Goal: Task Accomplishment & Management: Use online tool/utility

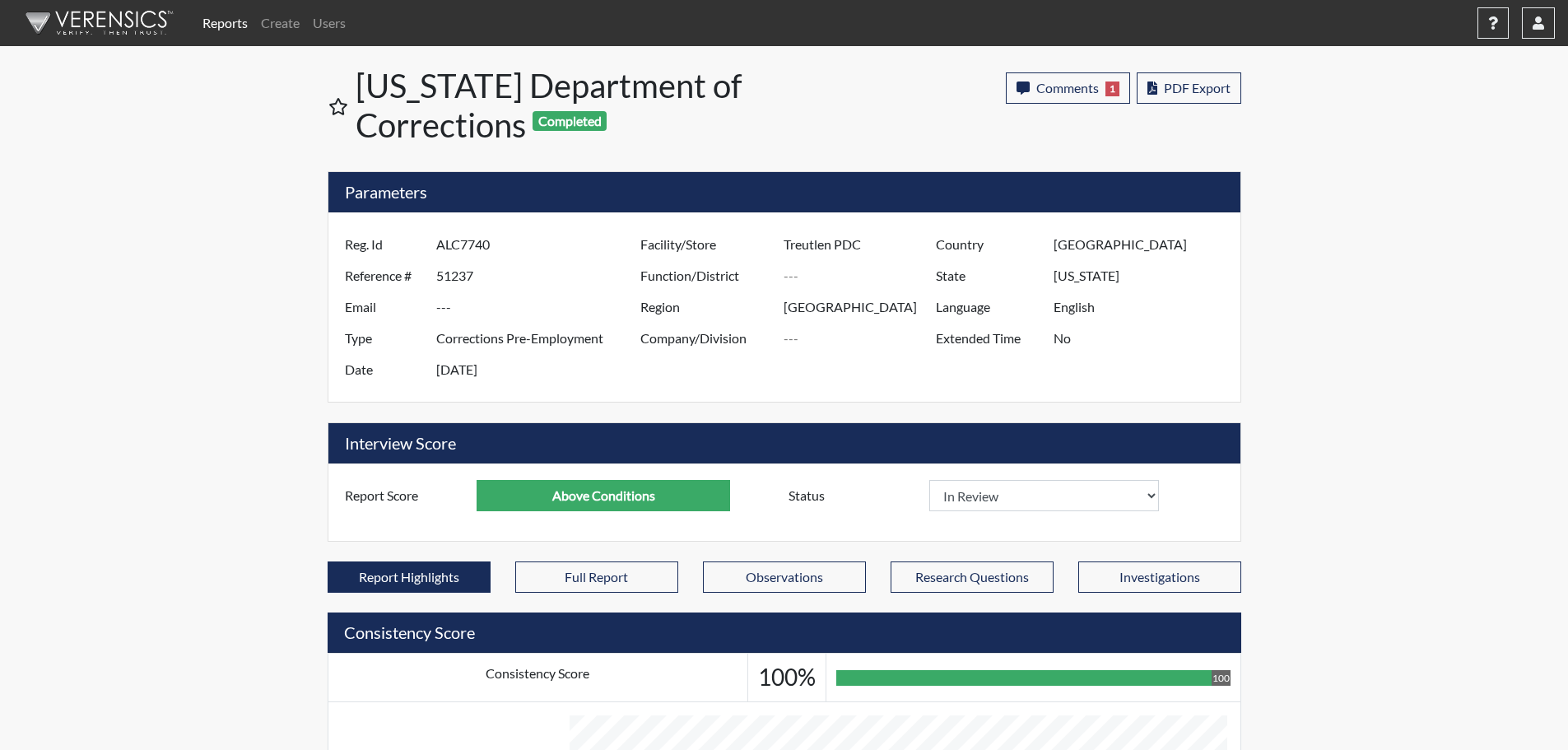
select select "reasonable-explanation-provided"
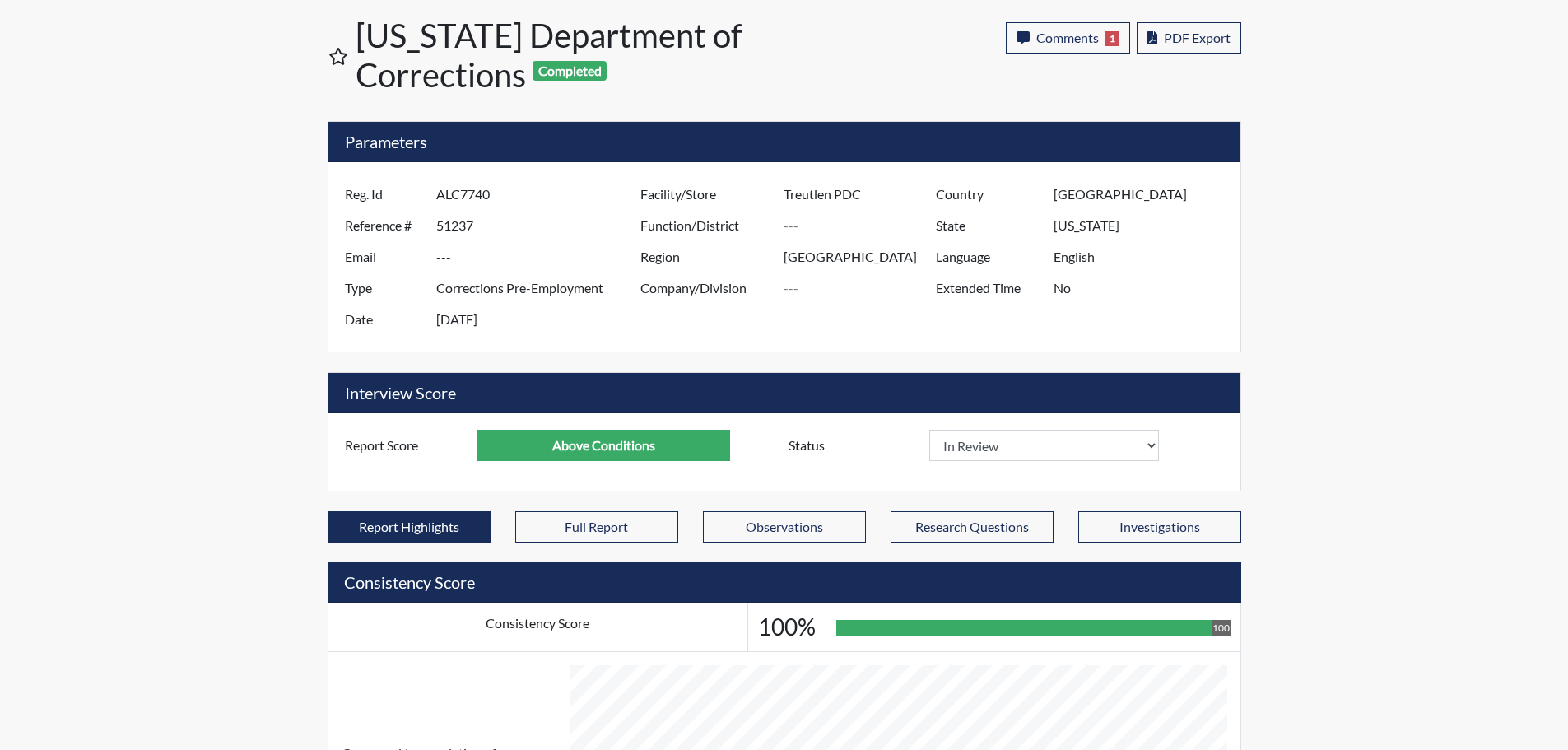
scroll to position [274, 684]
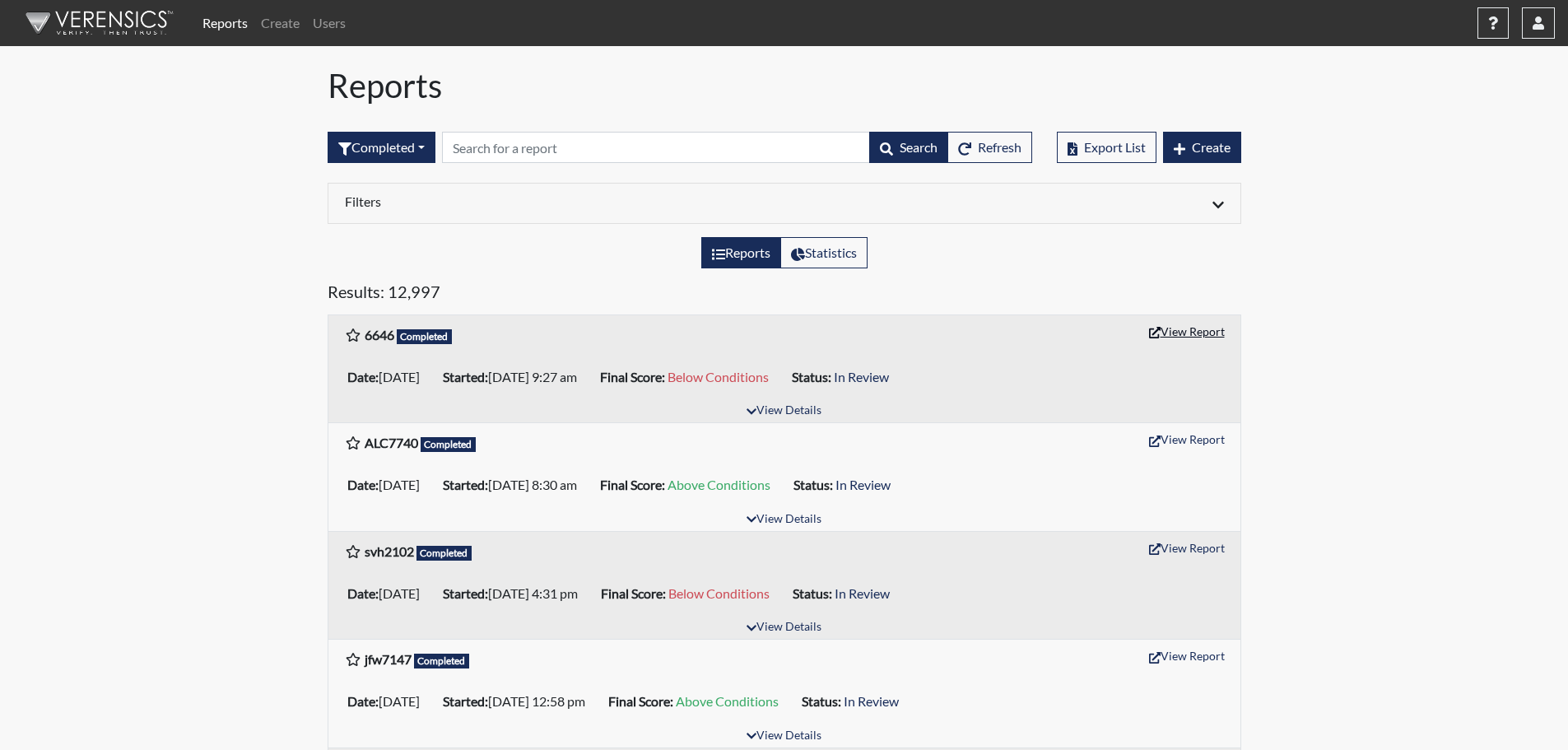
click at [1193, 332] on button "View Report" at bounding box center [1187, 331] width 91 height 26
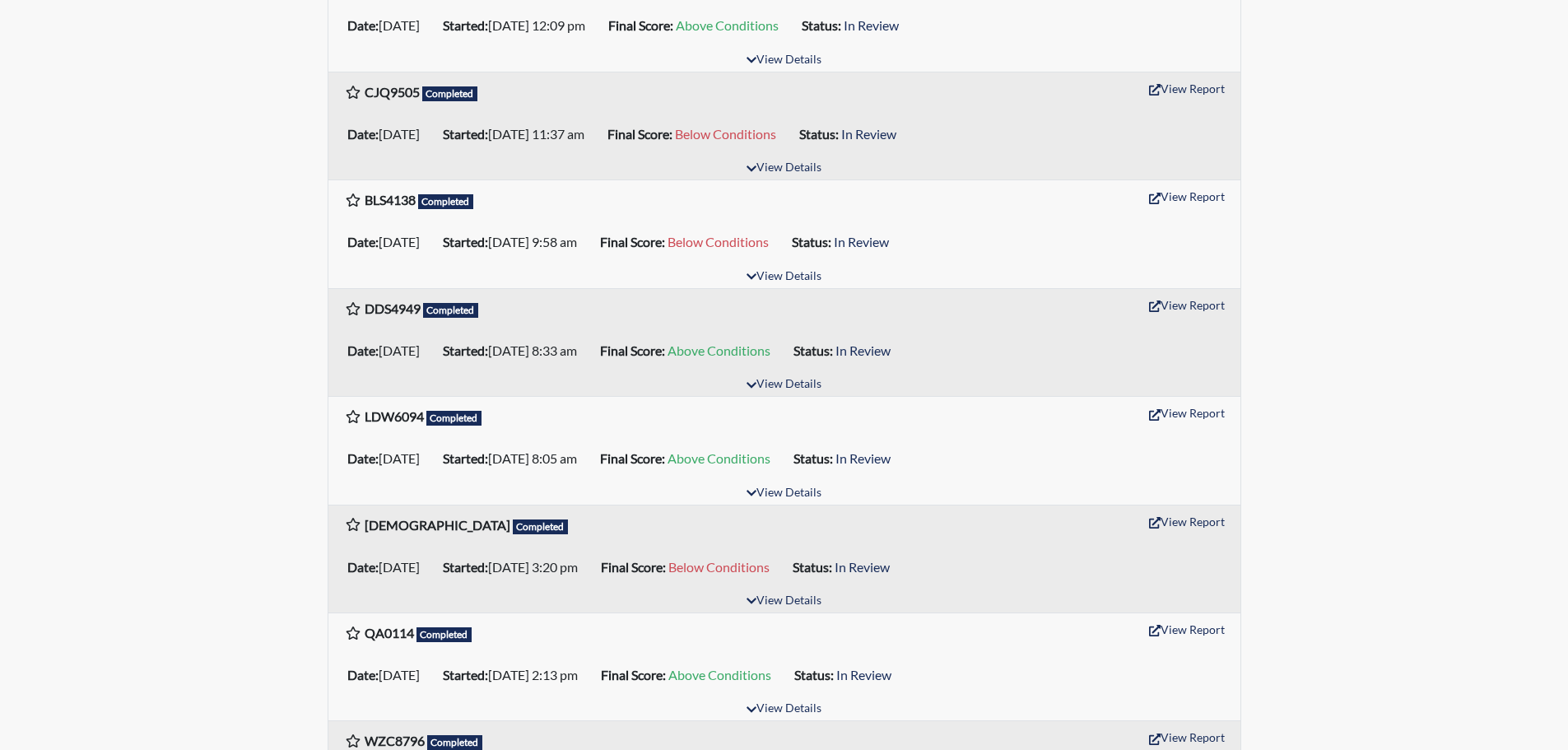
scroll to position [906, 0]
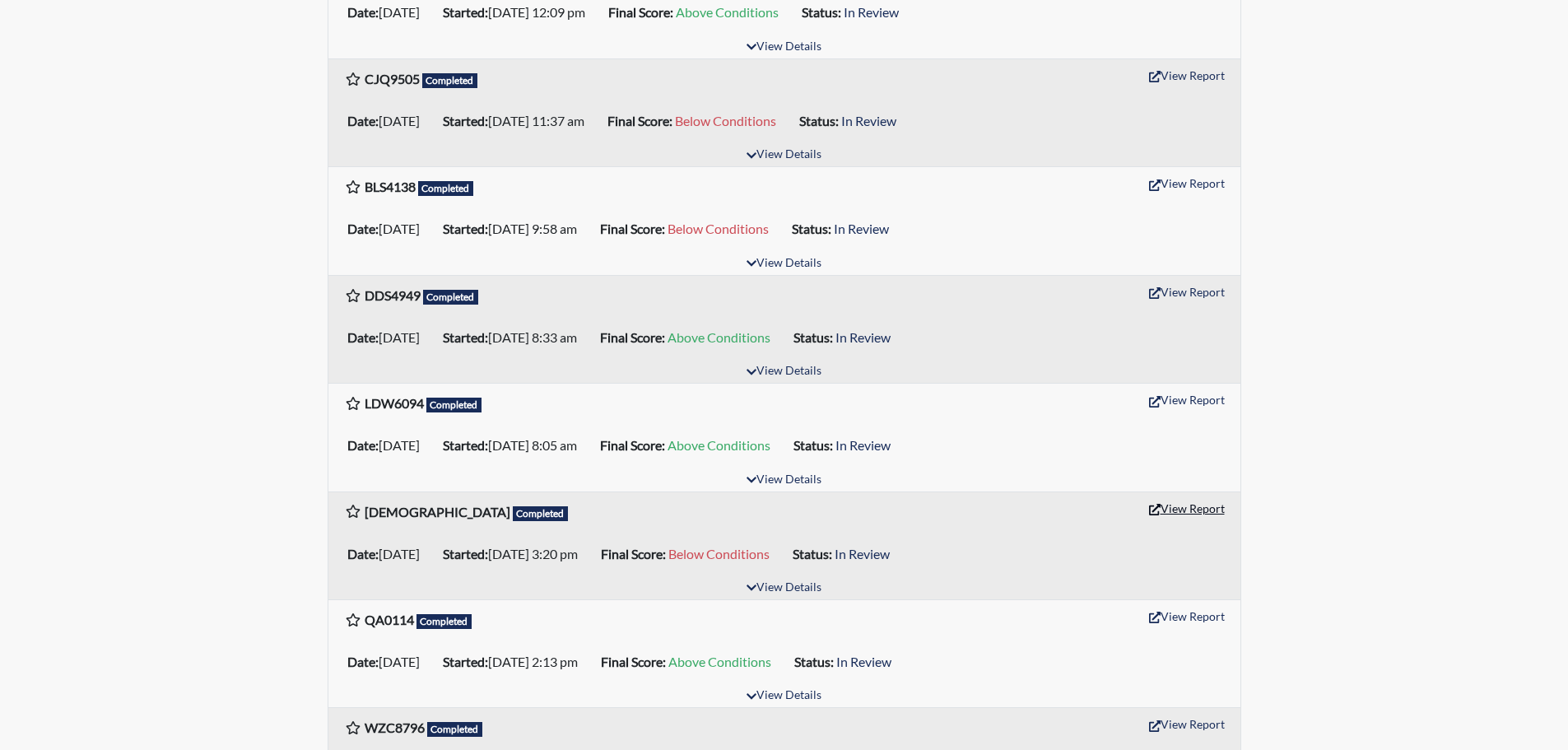
click at [1193, 515] on button "View Report" at bounding box center [1187, 508] width 91 height 26
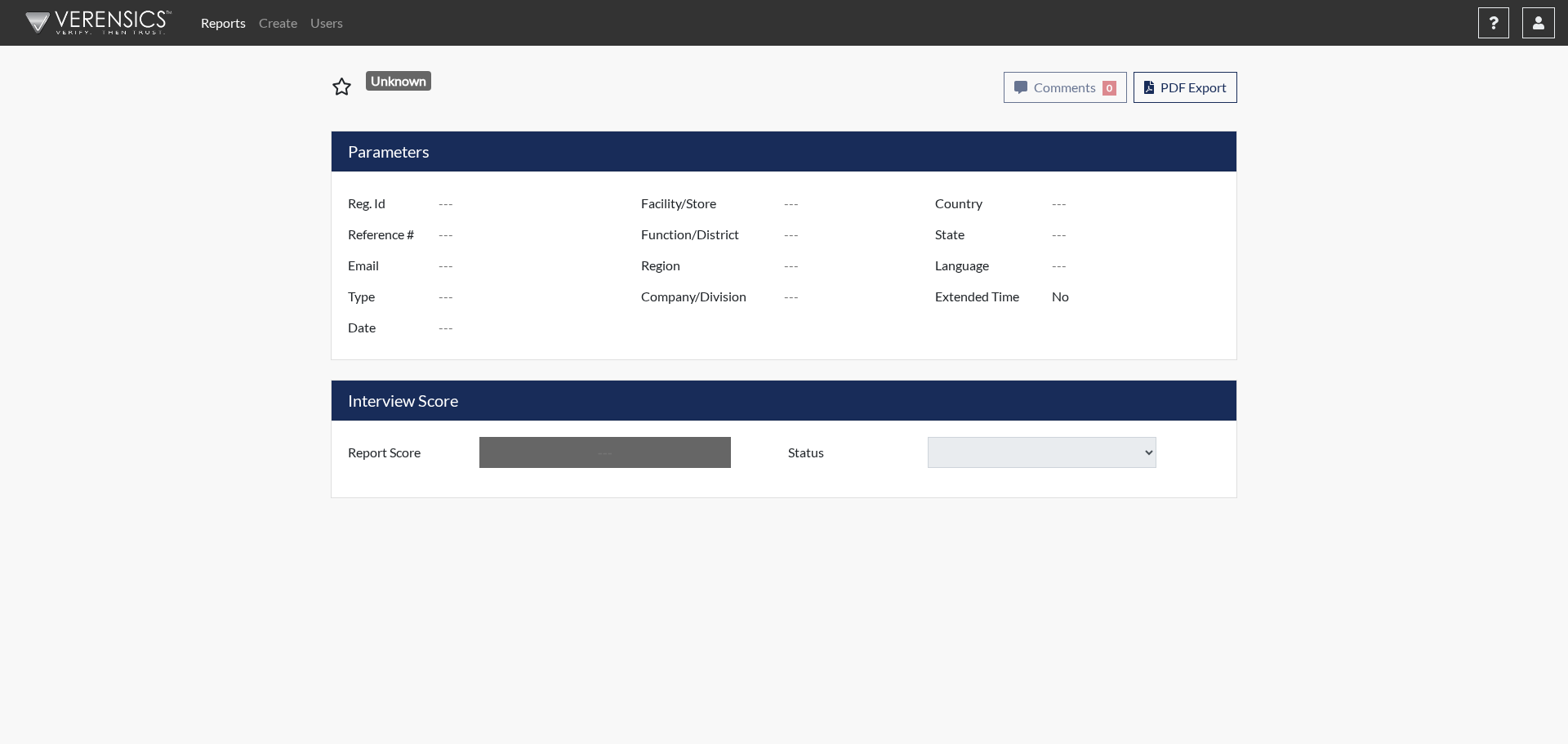
type input "6646"
type input "51238"
type input "---"
type input "Corrections Pre-Employment"
type input "Sep 12, 2025"
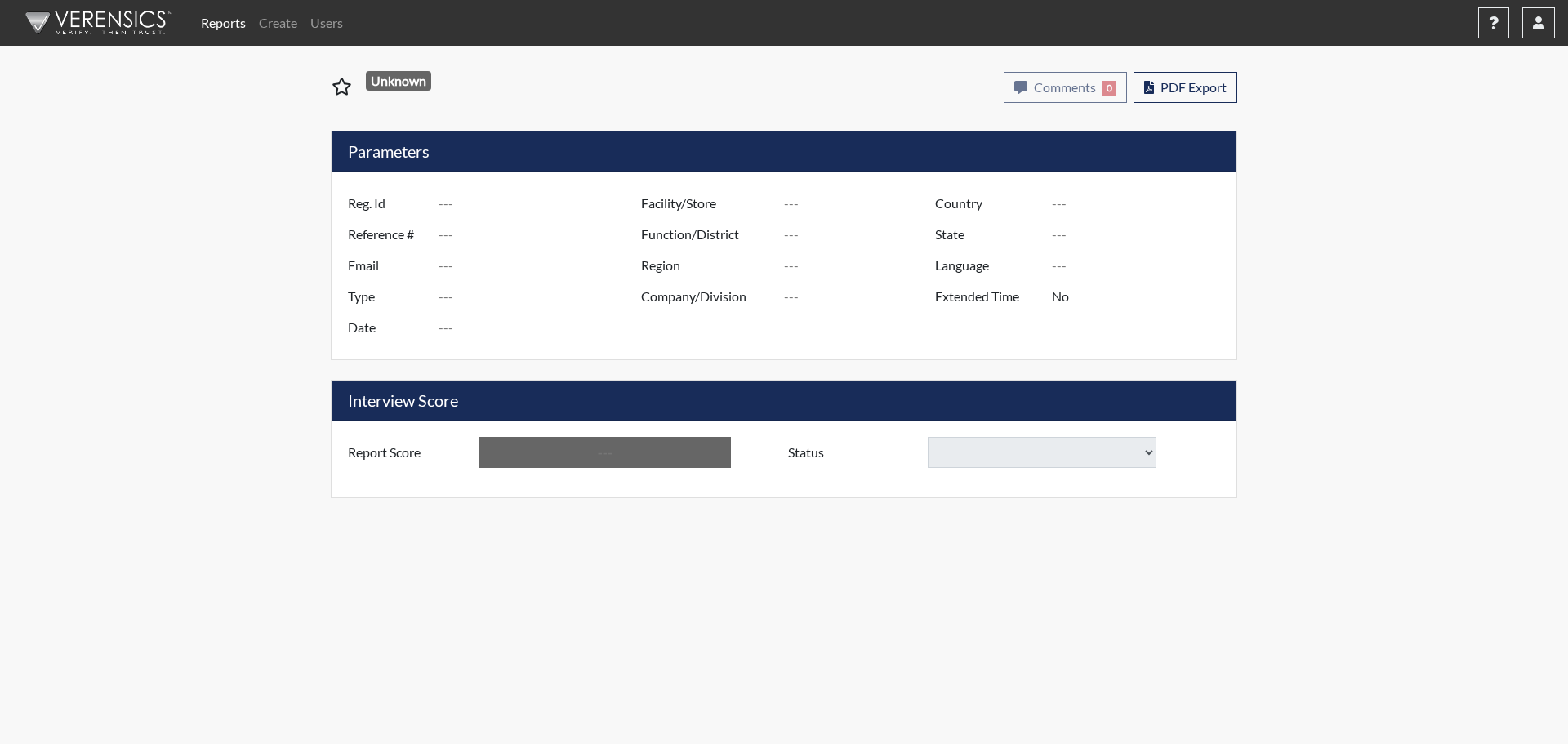
type input "Central SP"
type input "[GEOGRAPHIC_DATA]"
type input "[US_STATE]"
type input "English"
type input "Below Conditions"
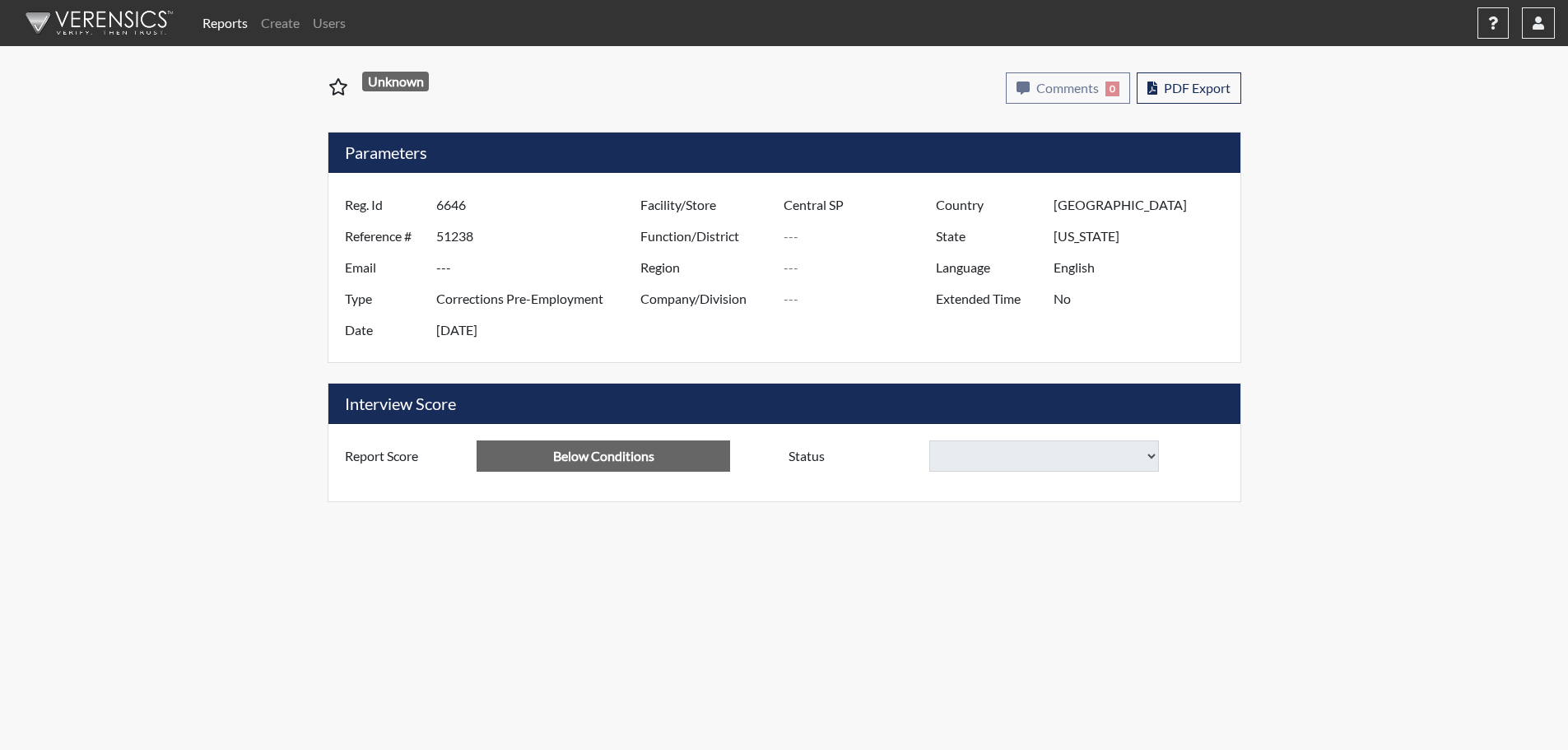
select select
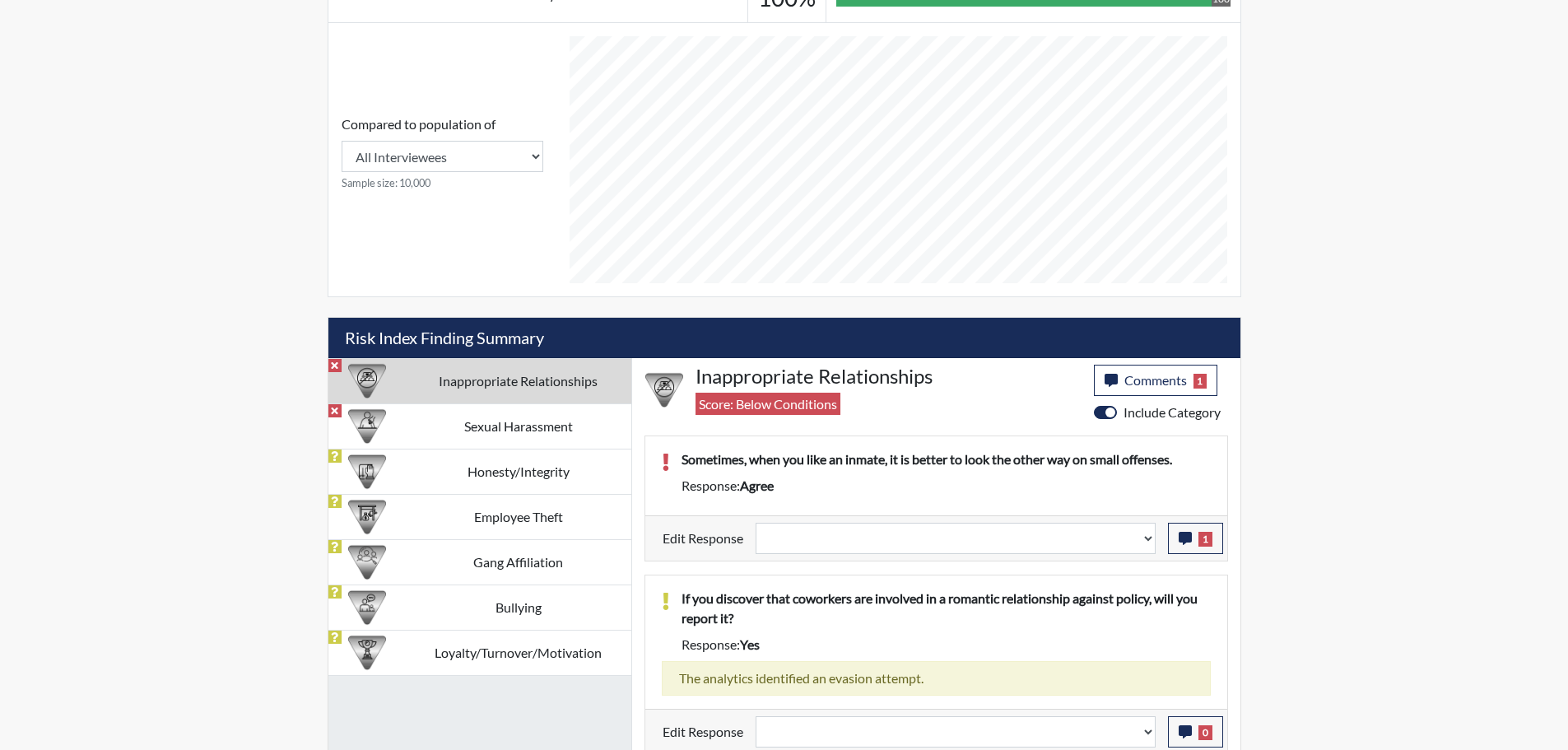
scroll to position [685, 0]
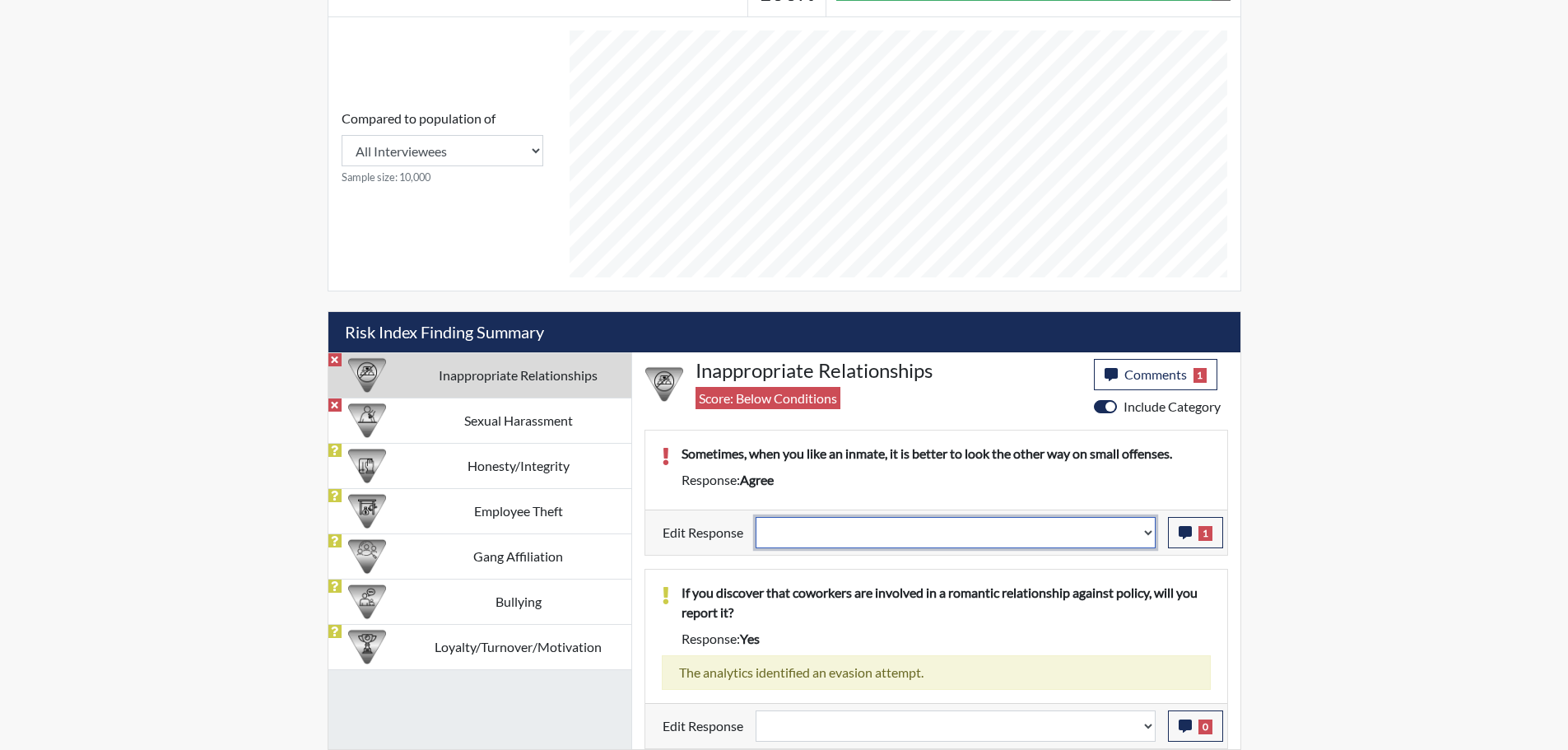
click at [1143, 536] on select "Question is not relevant. Results will be updated. Reasonable explanation provi…" at bounding box center [956, 532] width 400 height 31
select select "reasonable-explanation-provided"
click at [756, 517] on select "Question is not relevant. Results will be updated. Reasonable explanation provi…" at bounding box center [956, 532] width 400 height 31
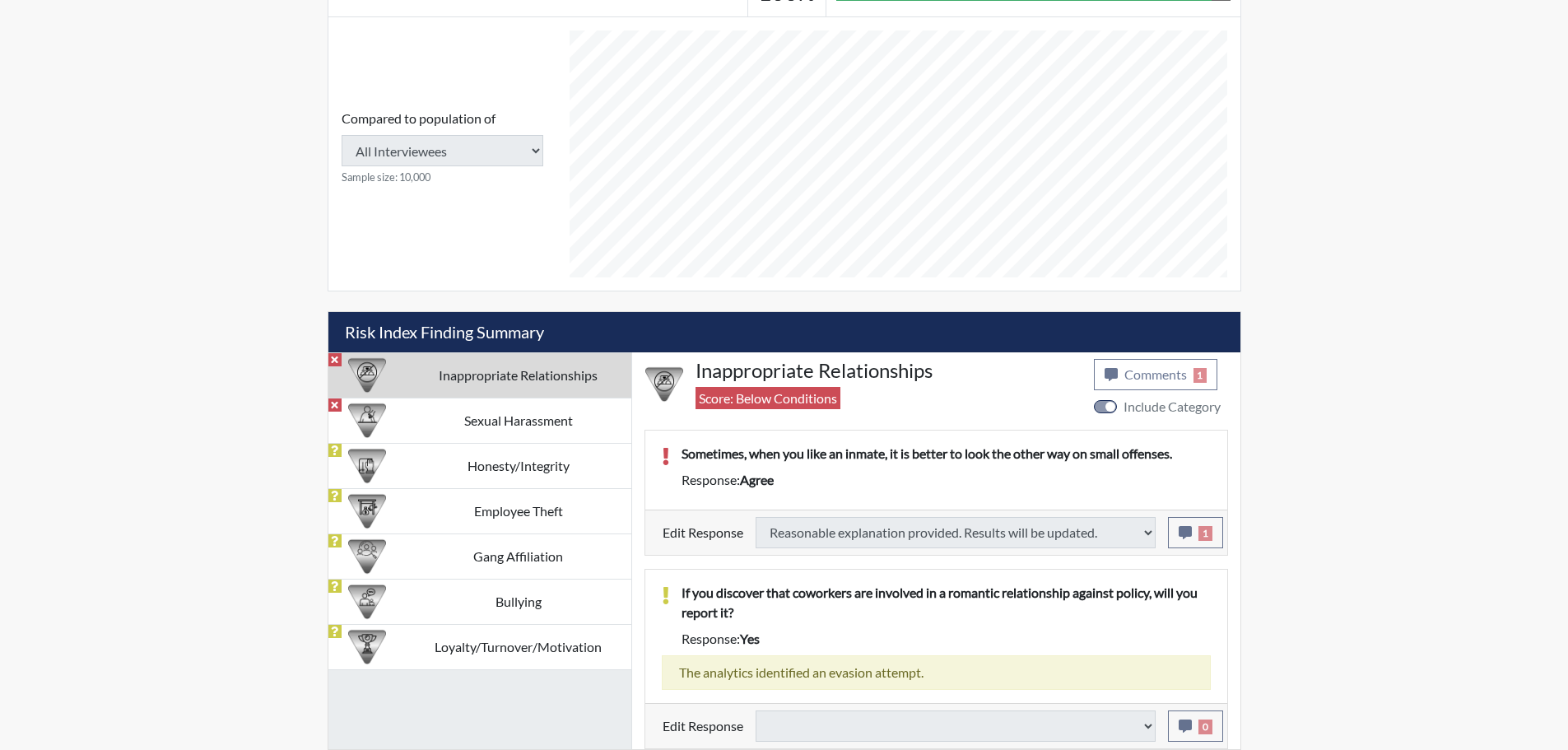
select select
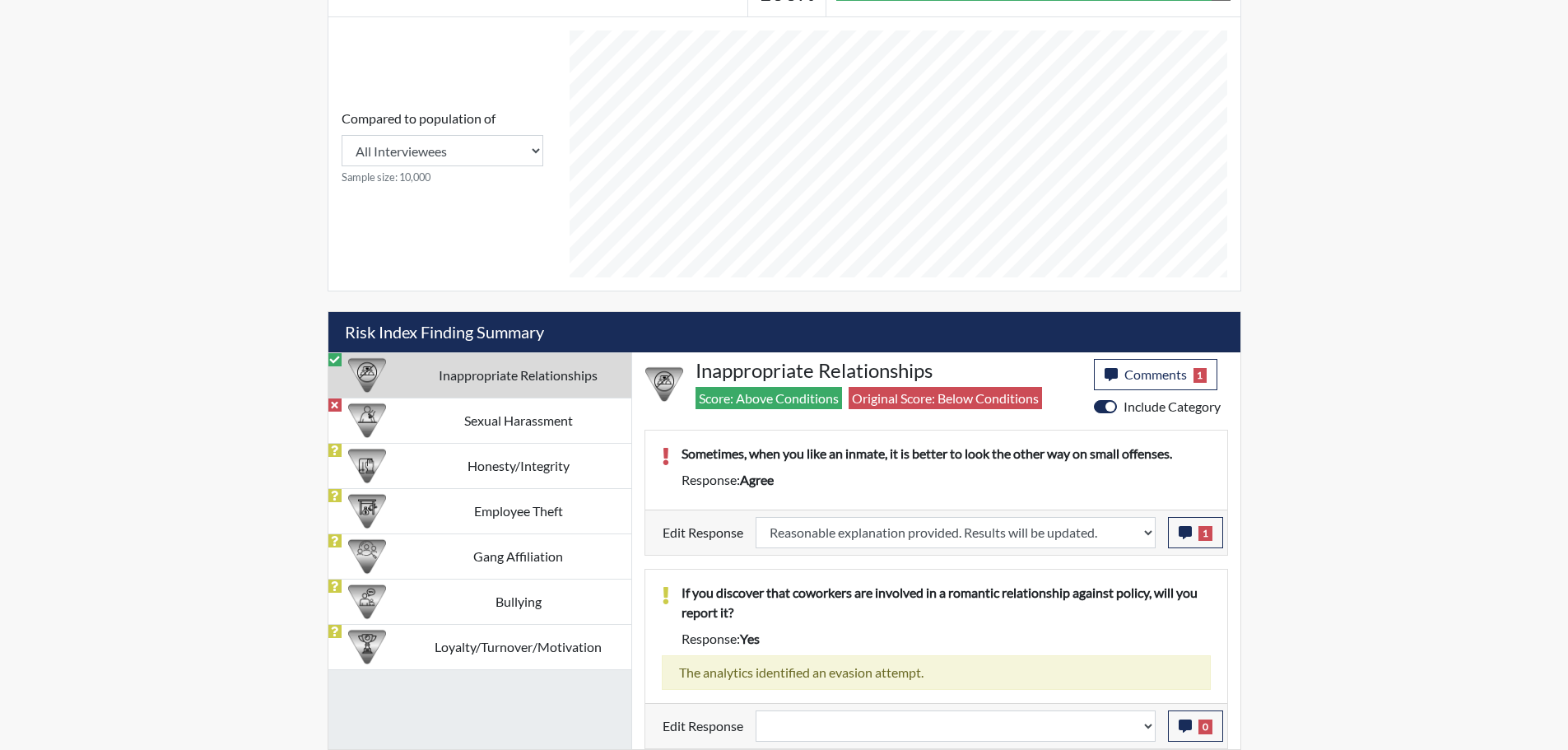
scroll to position [274, 684]
click at [465, 419] on td "Sexual Harassment" at bounding box center [519, 420] width 226 height 45
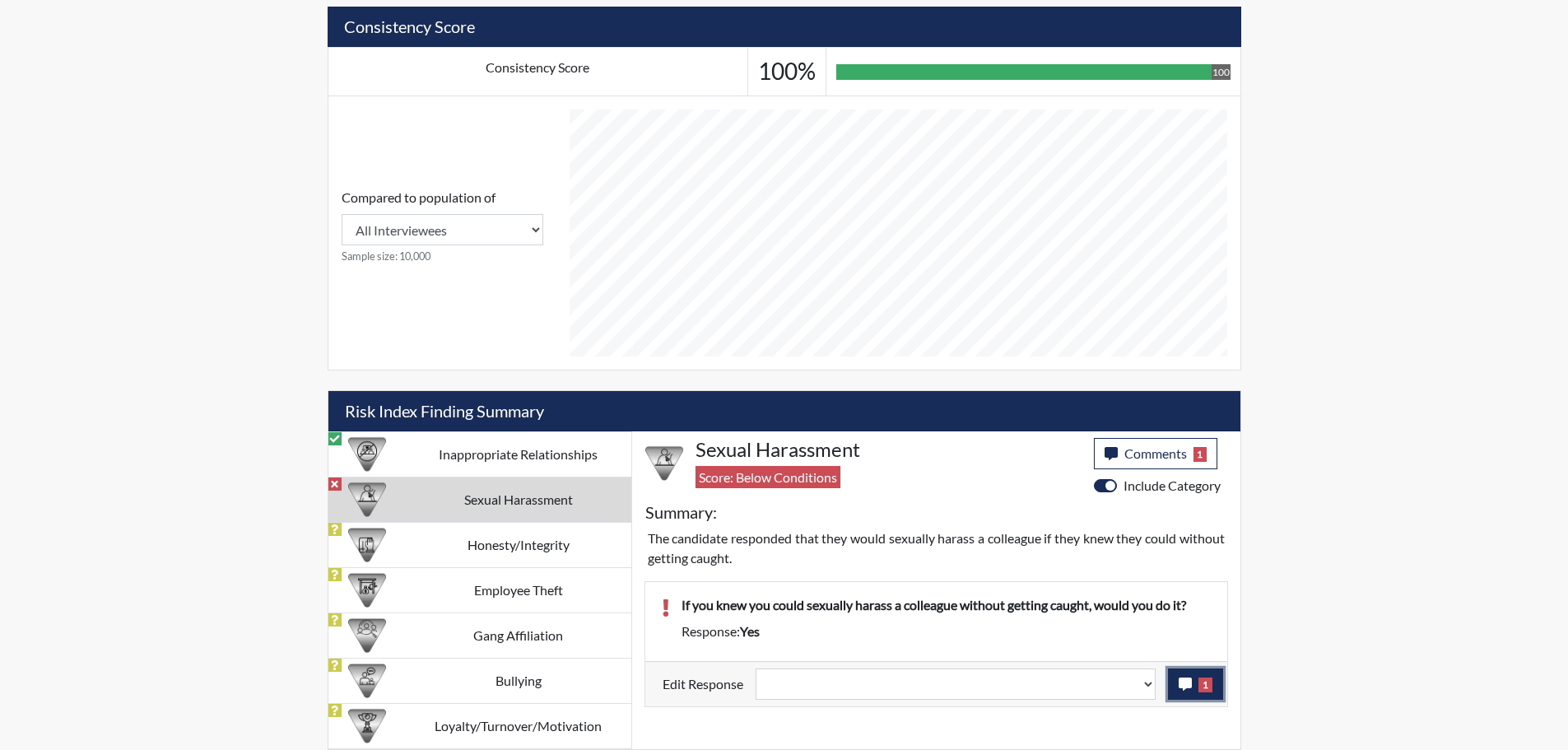
click at [1173, 683] on button "1" at bounding box center [1196, 683] width 55 height 31
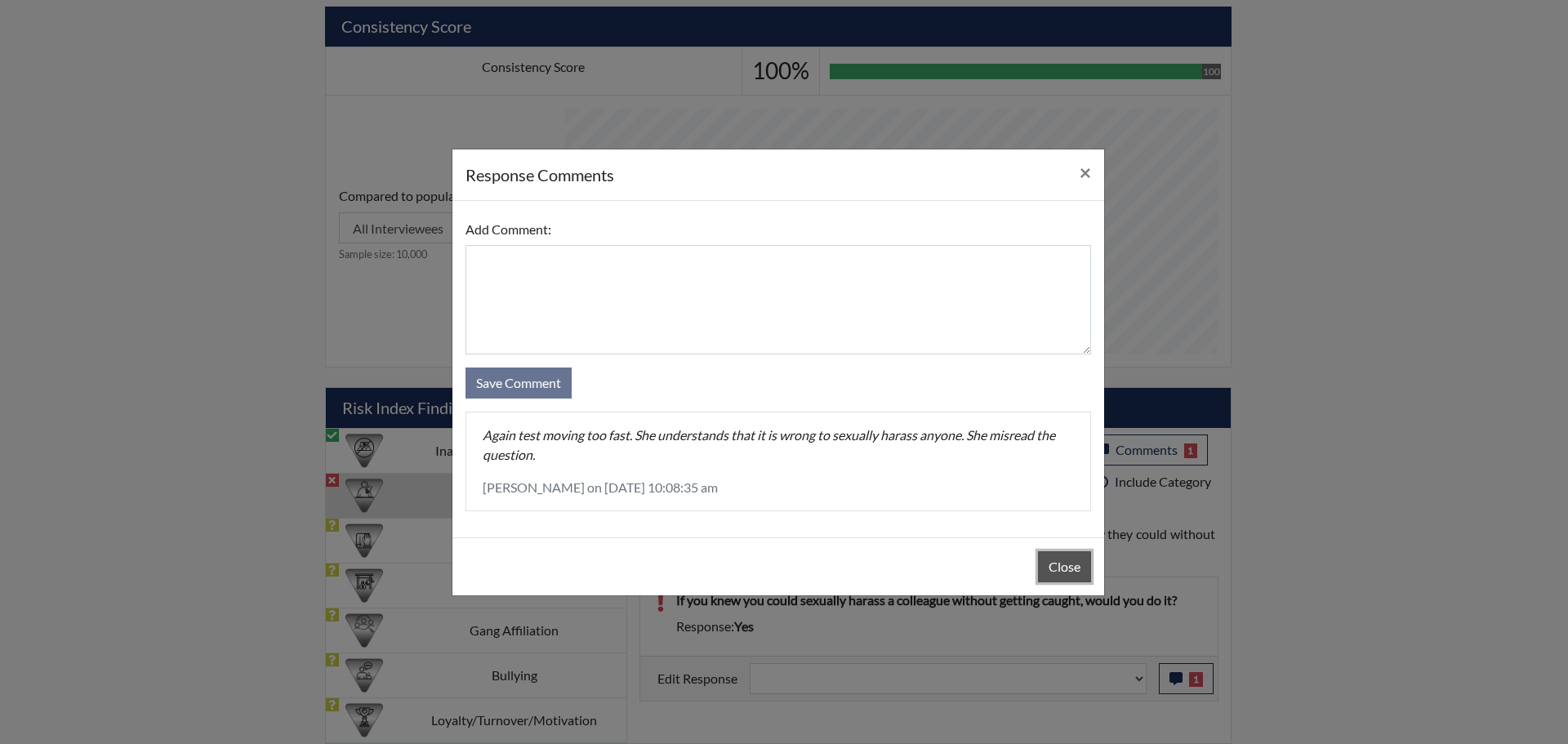
click at [1071, 571] on button "Close" at bounding box center [1065, 566] width 53 height 31
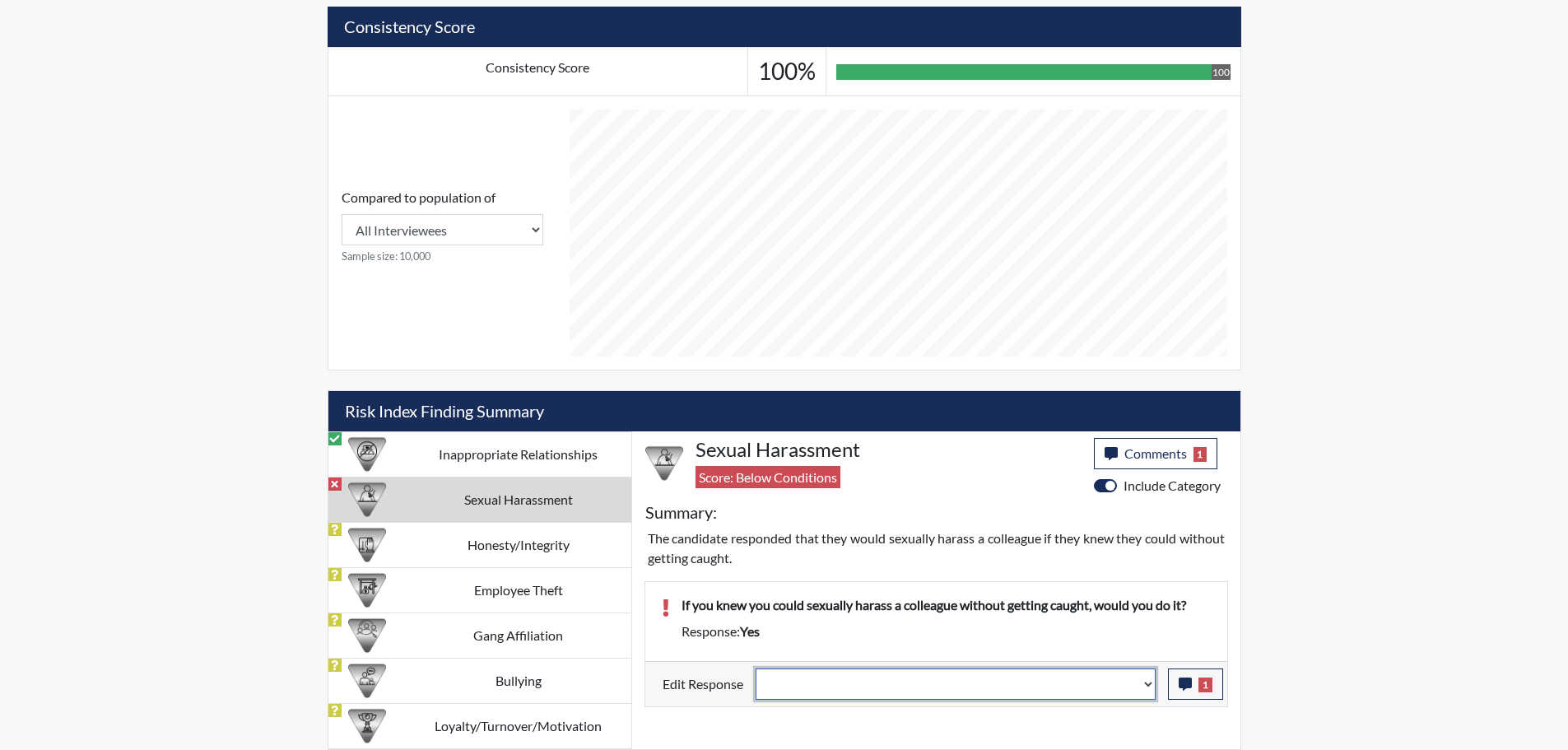
click at [1150, 683] on select "Question is not relevant. Results will be updated. Reasonable explanation provi…" at bounding box center [956, 683] width 400 height 31
select select "reasonable-explanation-provided"
click at [756, 668] on select "Question is not relevant. Results will be updated. Reasonable explanation provi…" at bounding box center [956, 683] width 400 height 31
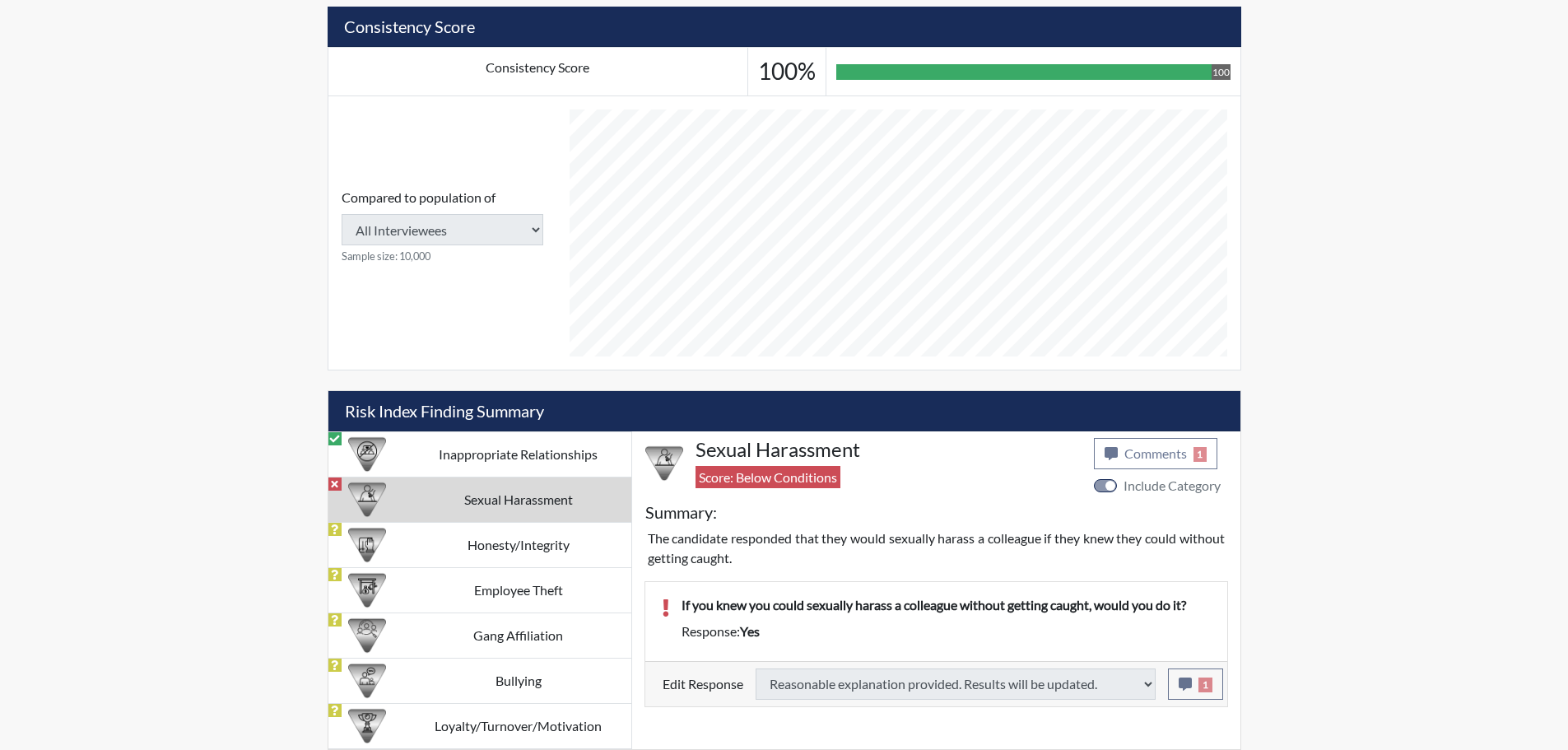
type input "Above Conditions"
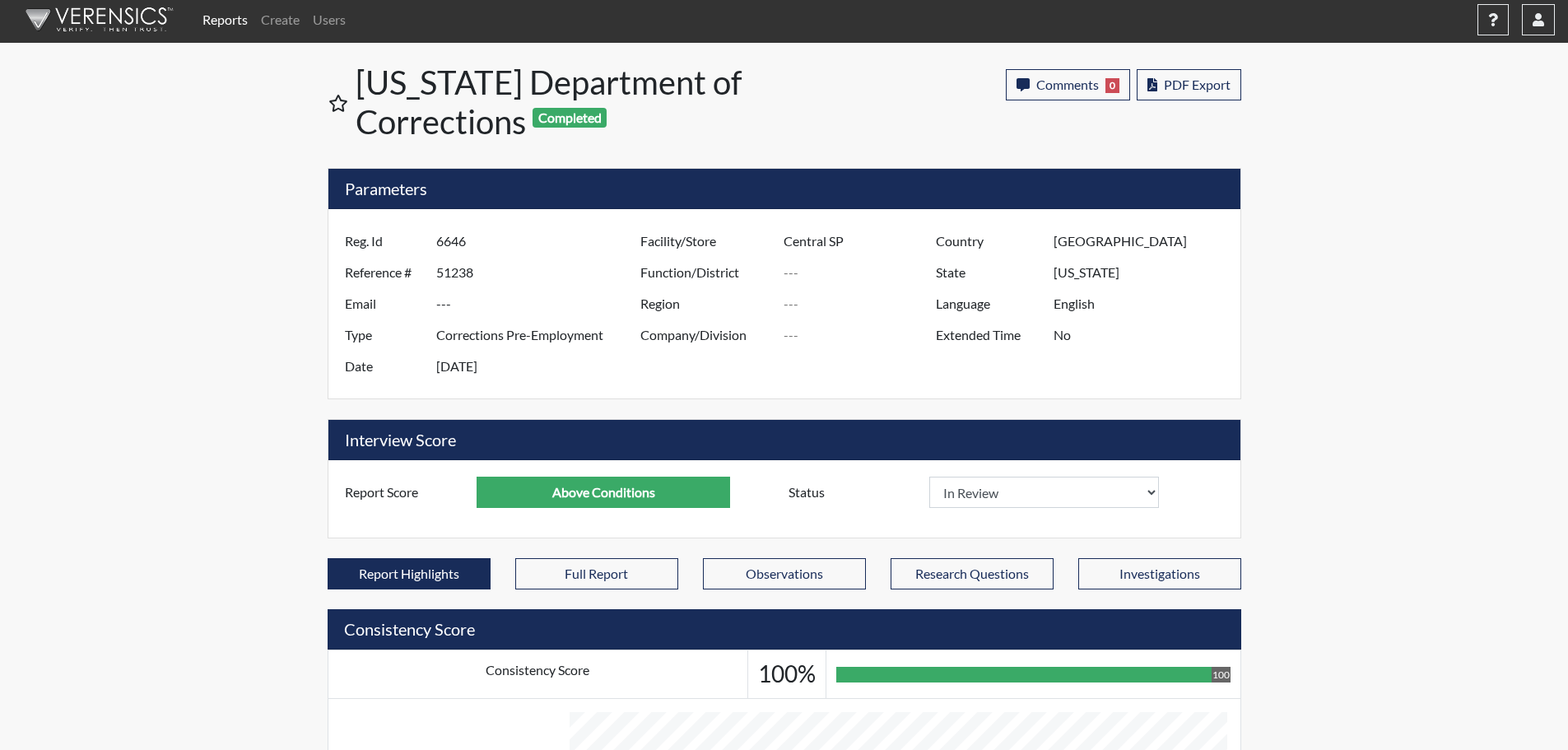
scroll to position [0, 0]
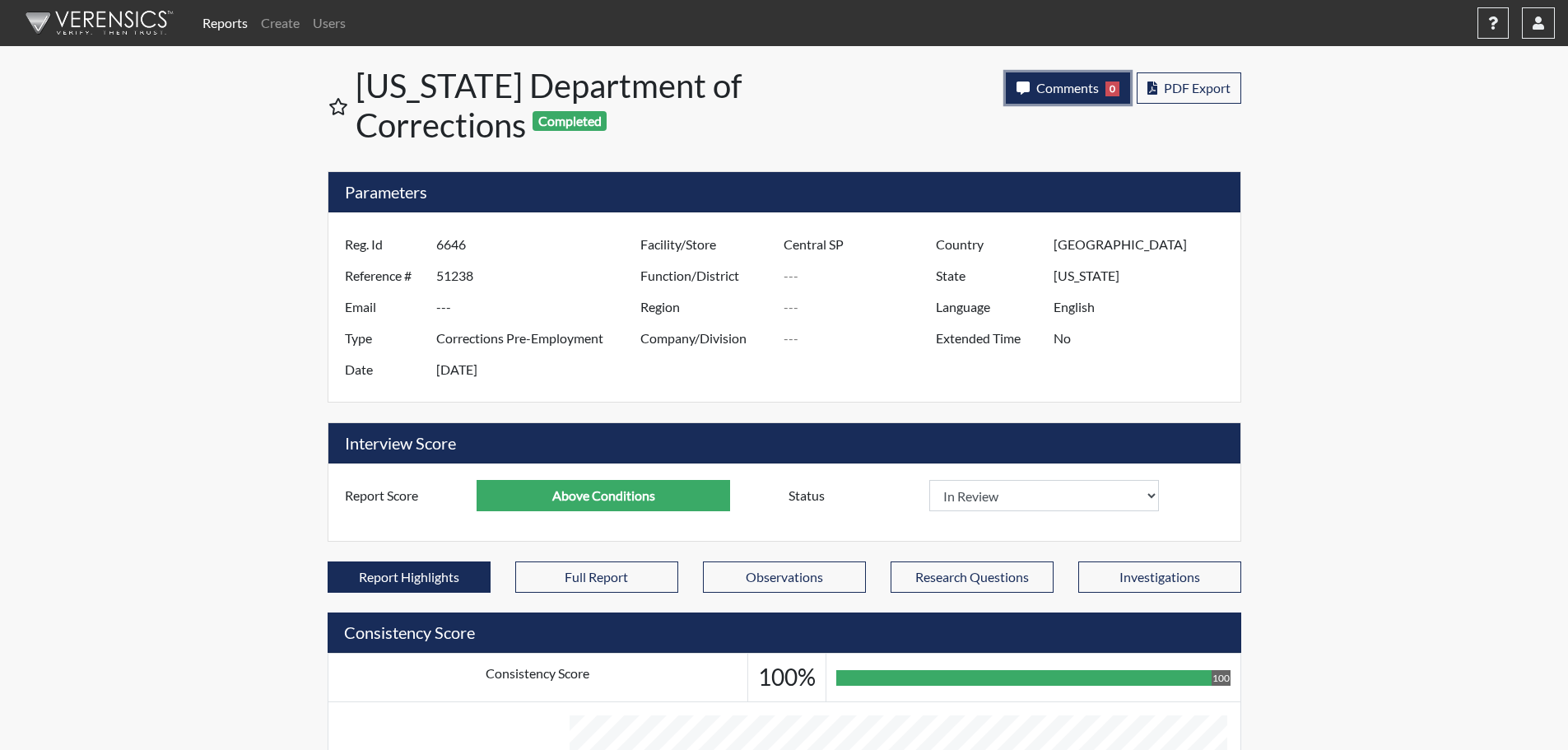
click at [1057, 85] on span "Comments" at bounding box center [1067, 88] width 62 height 16
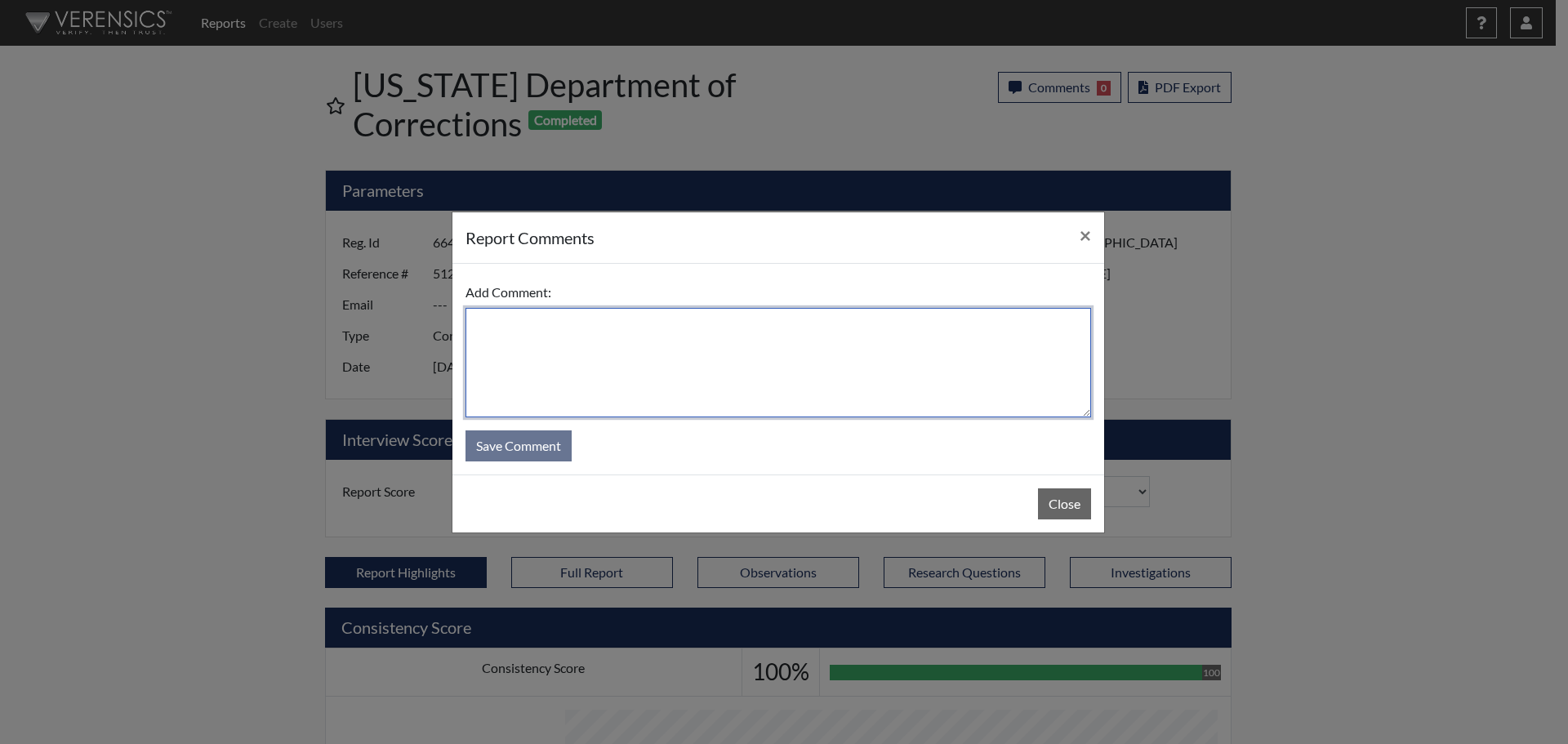
click at [858, 342] on textarea at bounding box center [778, 362] width 626 height 109
type textarea "SL [DATE]"
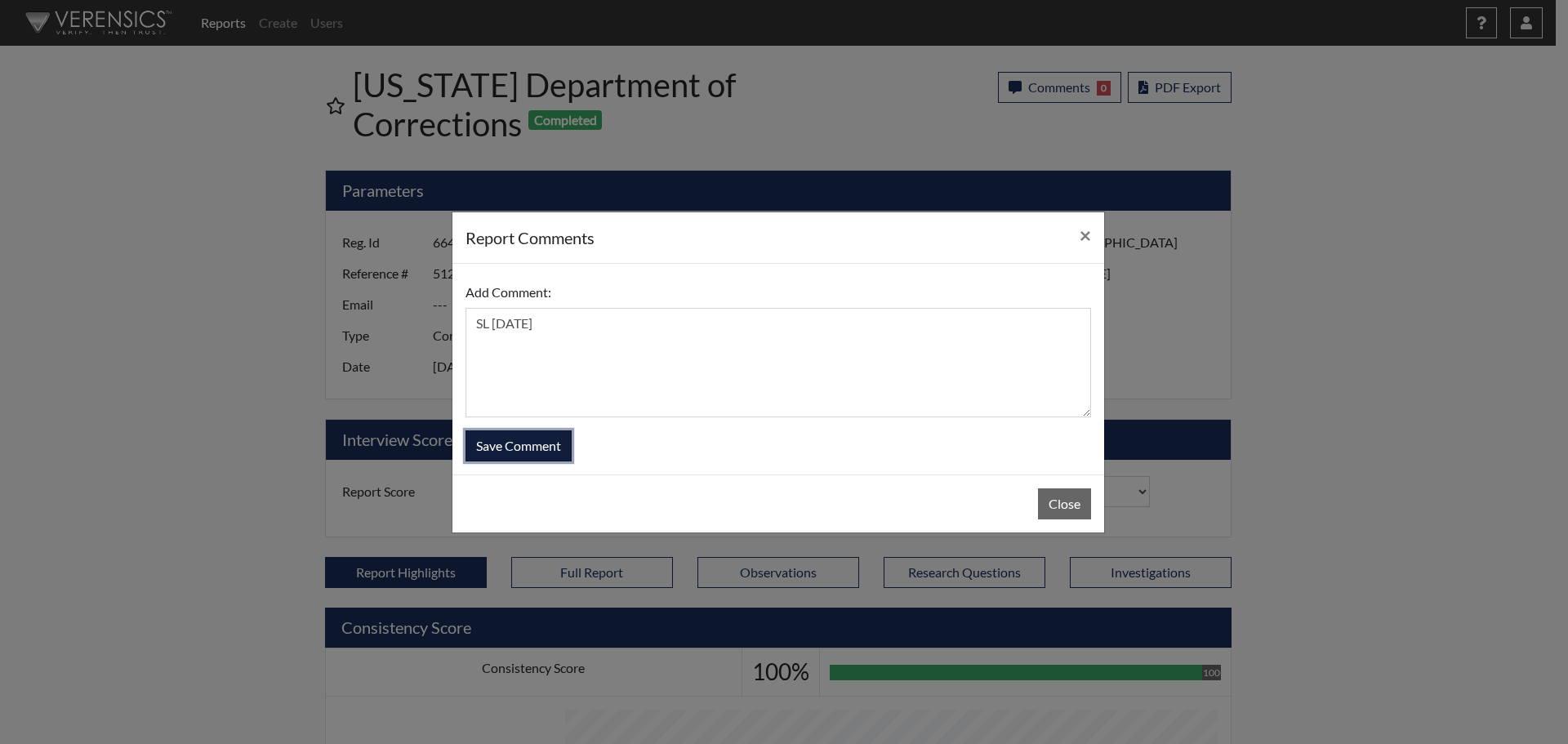
click at [521, 438] on button "Save Comment" at bounding box center [518, 445] width 106 height 31
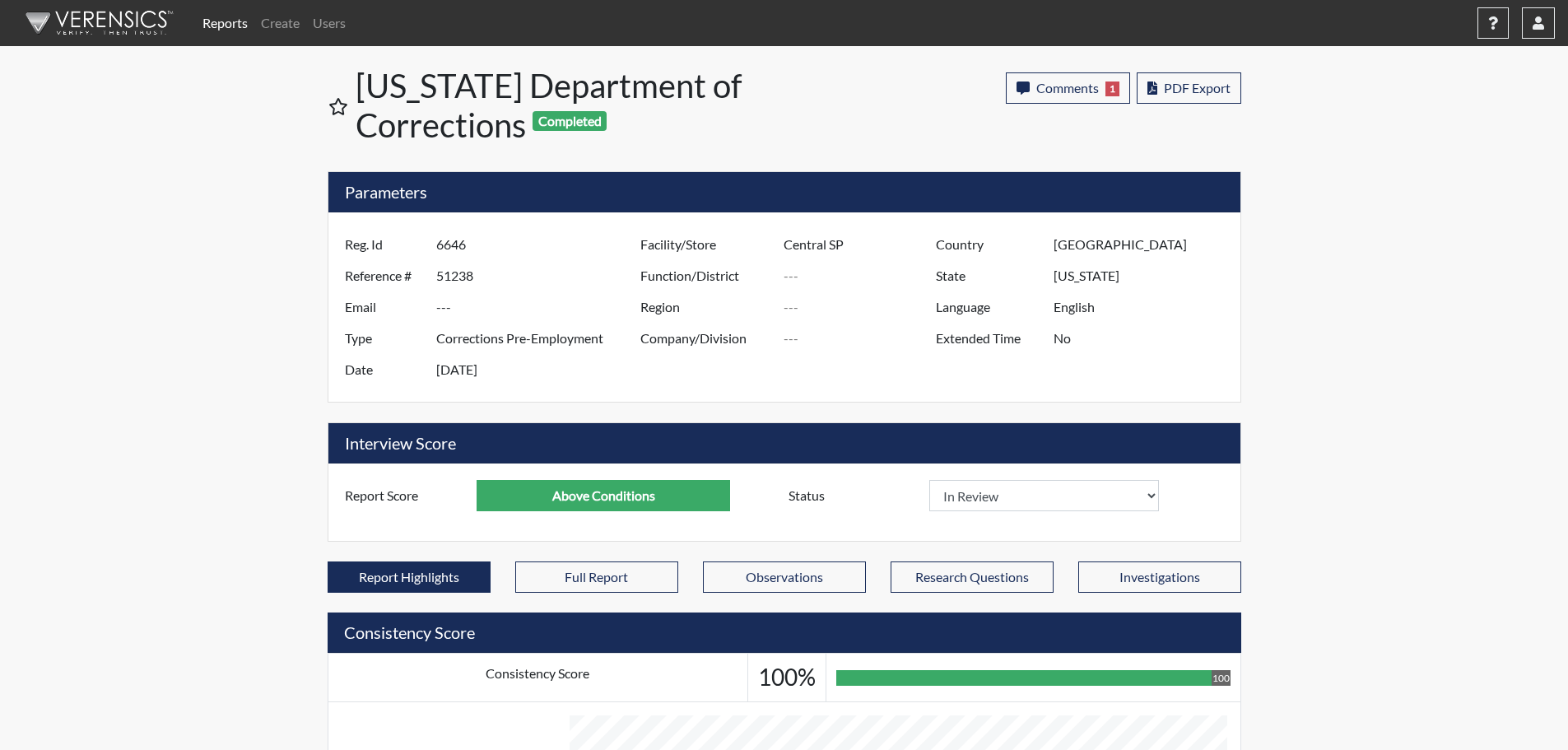
scroll to position [274, 684]
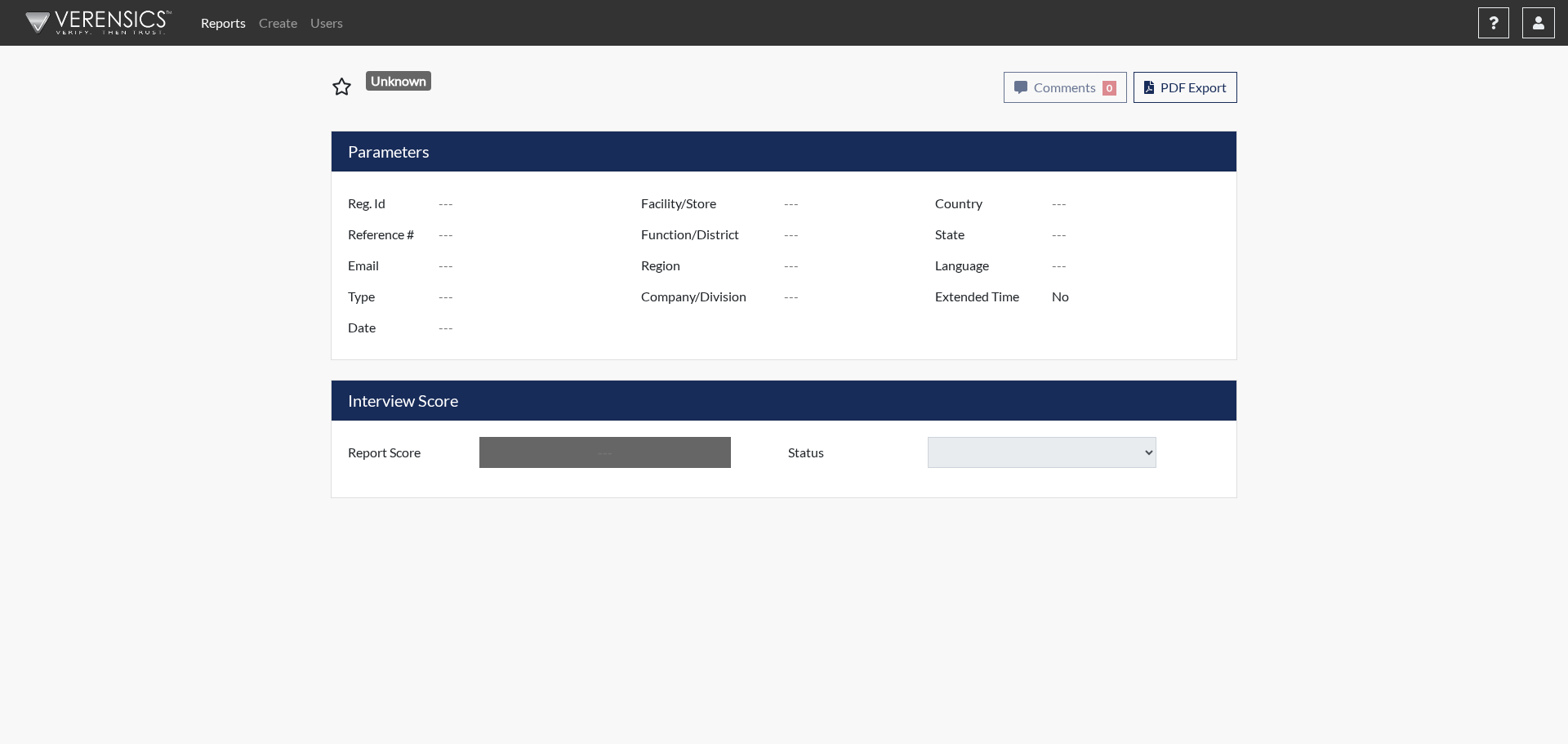
type input "JEW5594"
type input "51215"
type input "---"
type input "Corrections Pre-Employment"
type input "Sep 10, 2025"
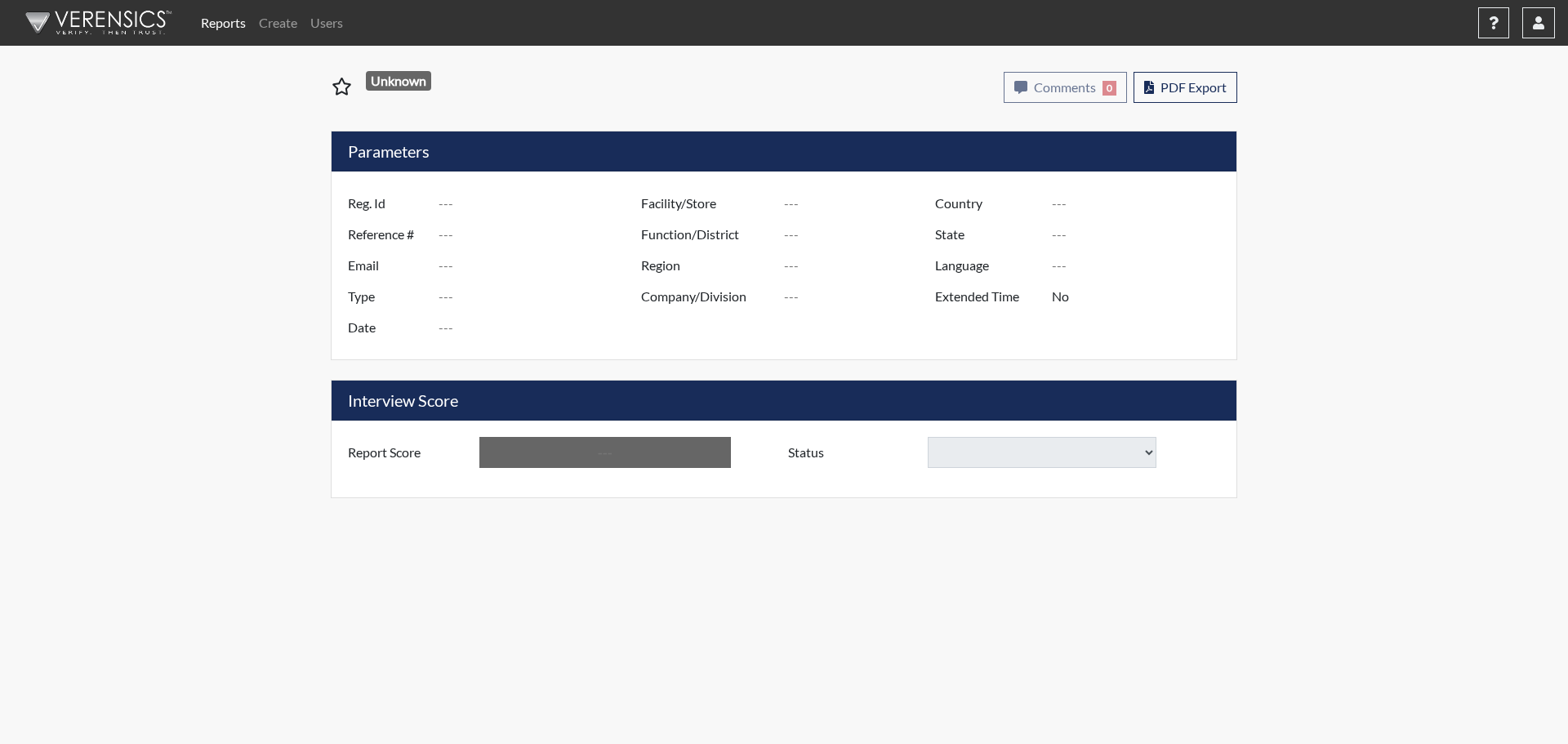
type input "Central SP"
type input "[GEOGRAPHIC_DATA]"
type input "[US_STATE]"
type input "English"
type input "Below Conditions"
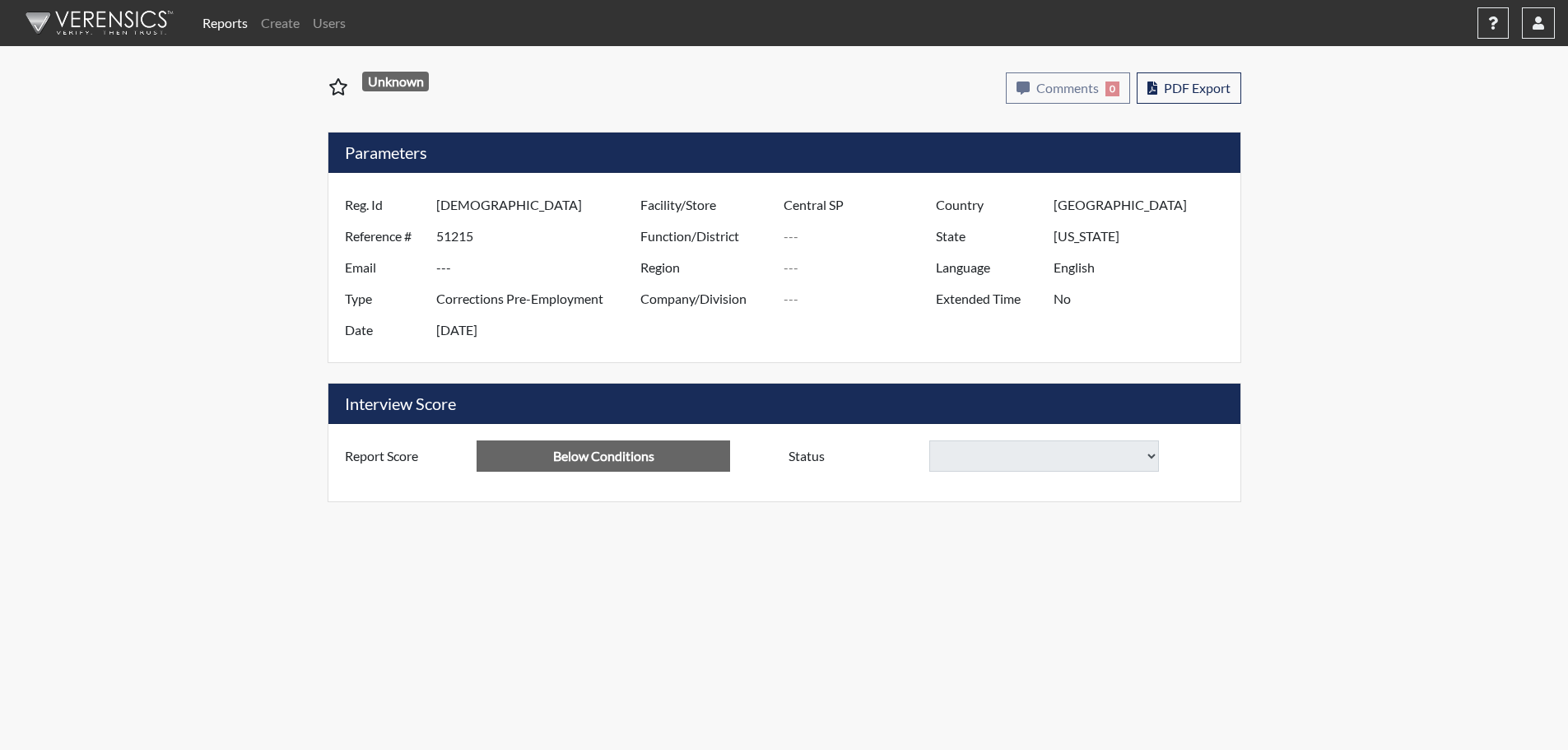
select select
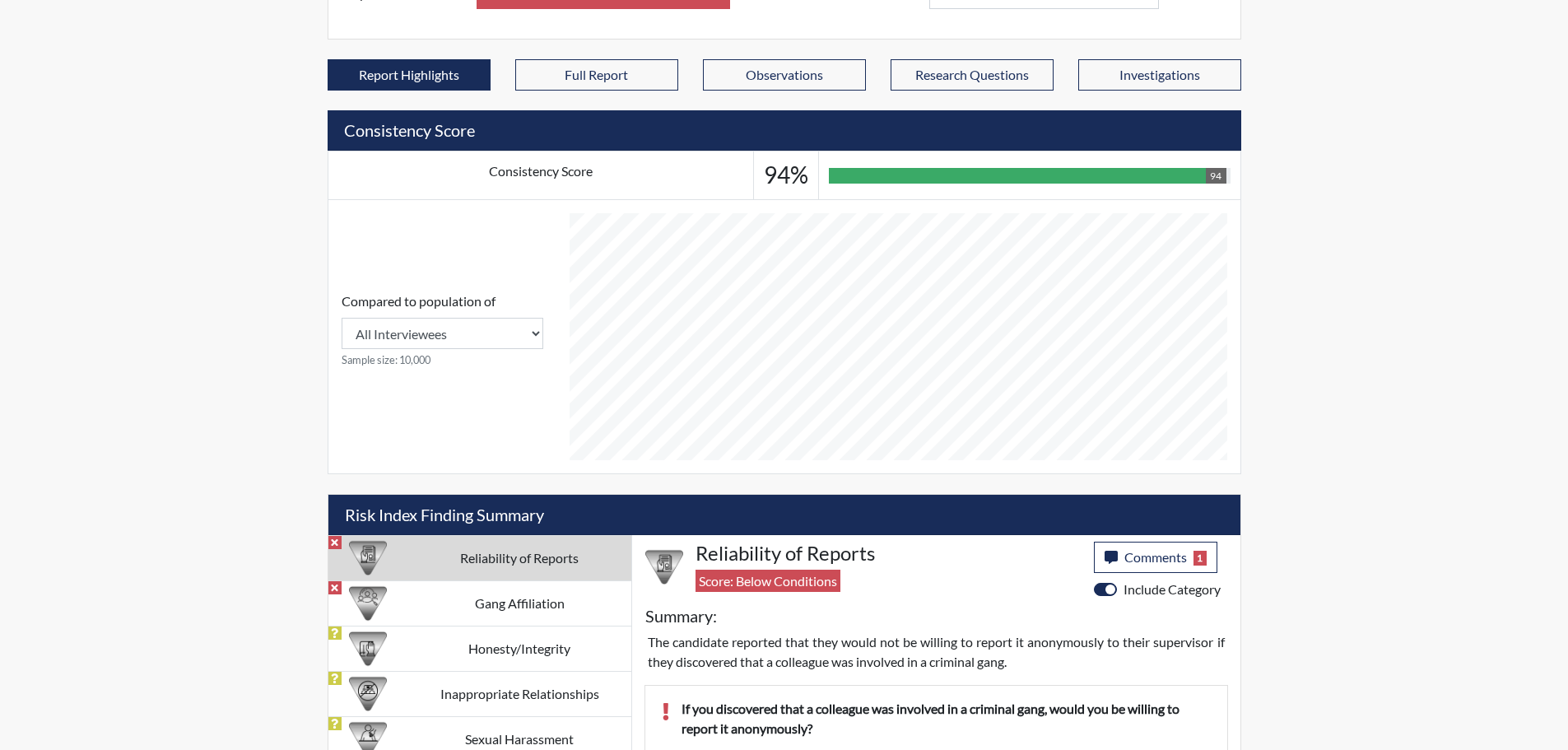
scroll to position [577, 0]
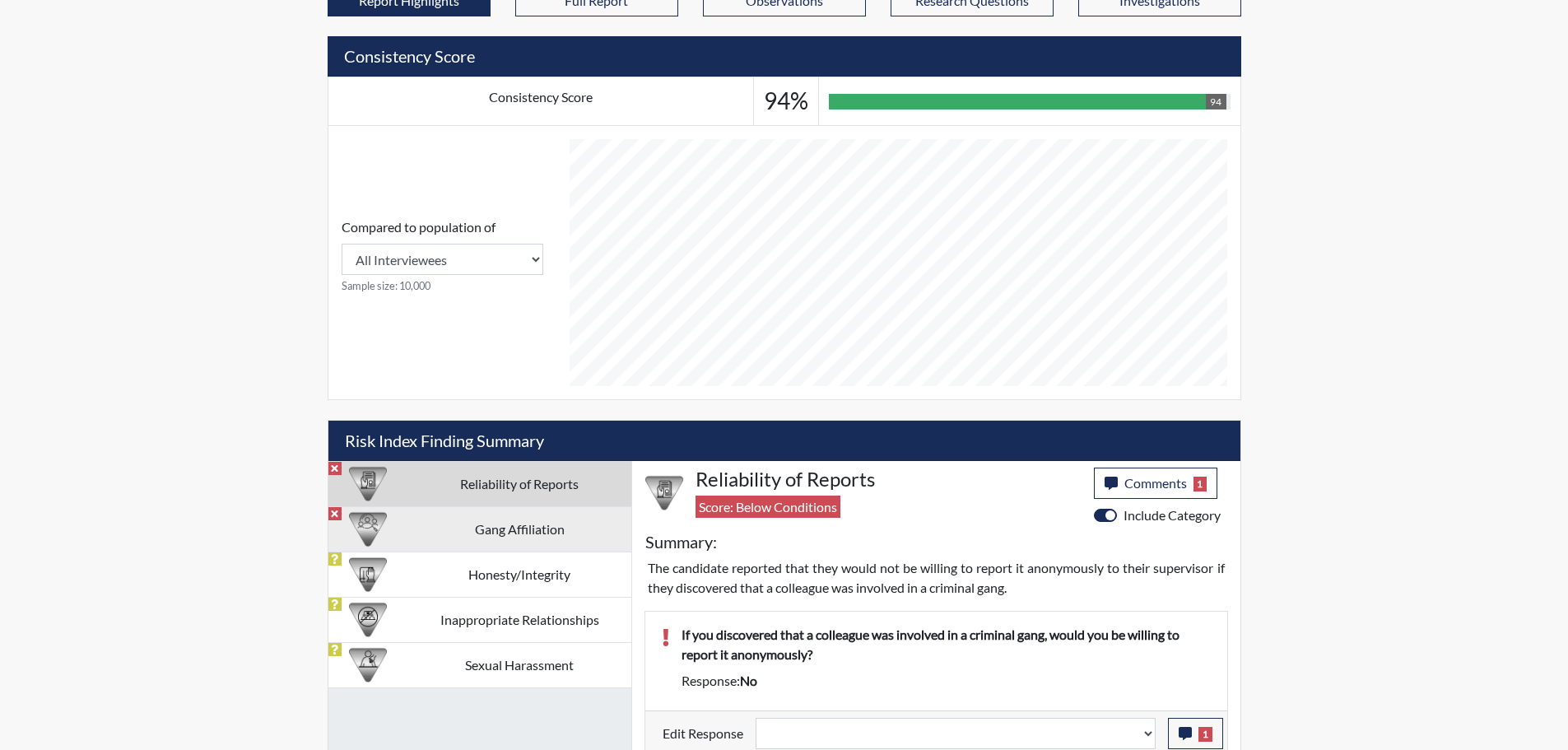
click at [523, 526] on td "Gang Affiliation" at bounding box center [520, 529] width 223 height 45
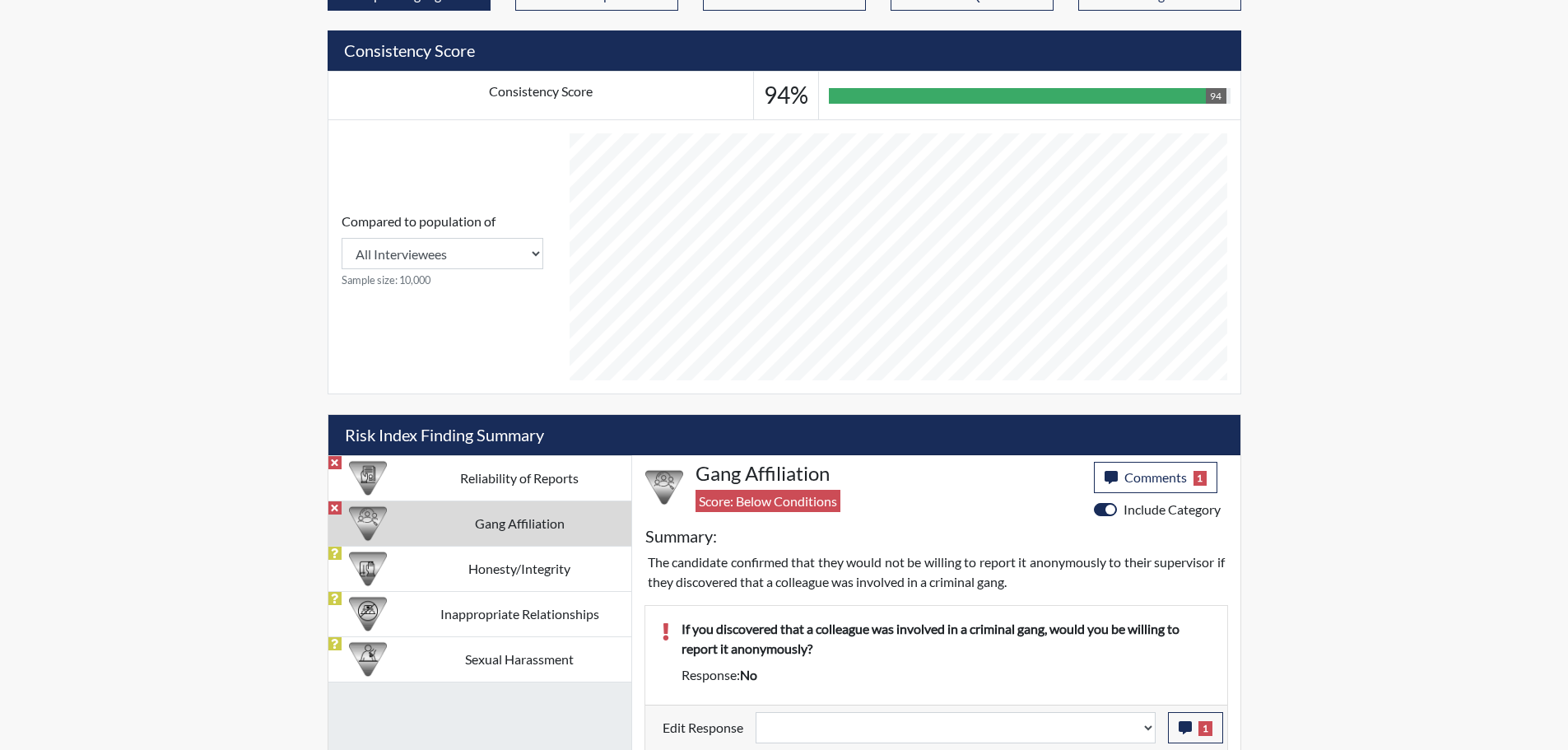
scroll to position [584, 0]
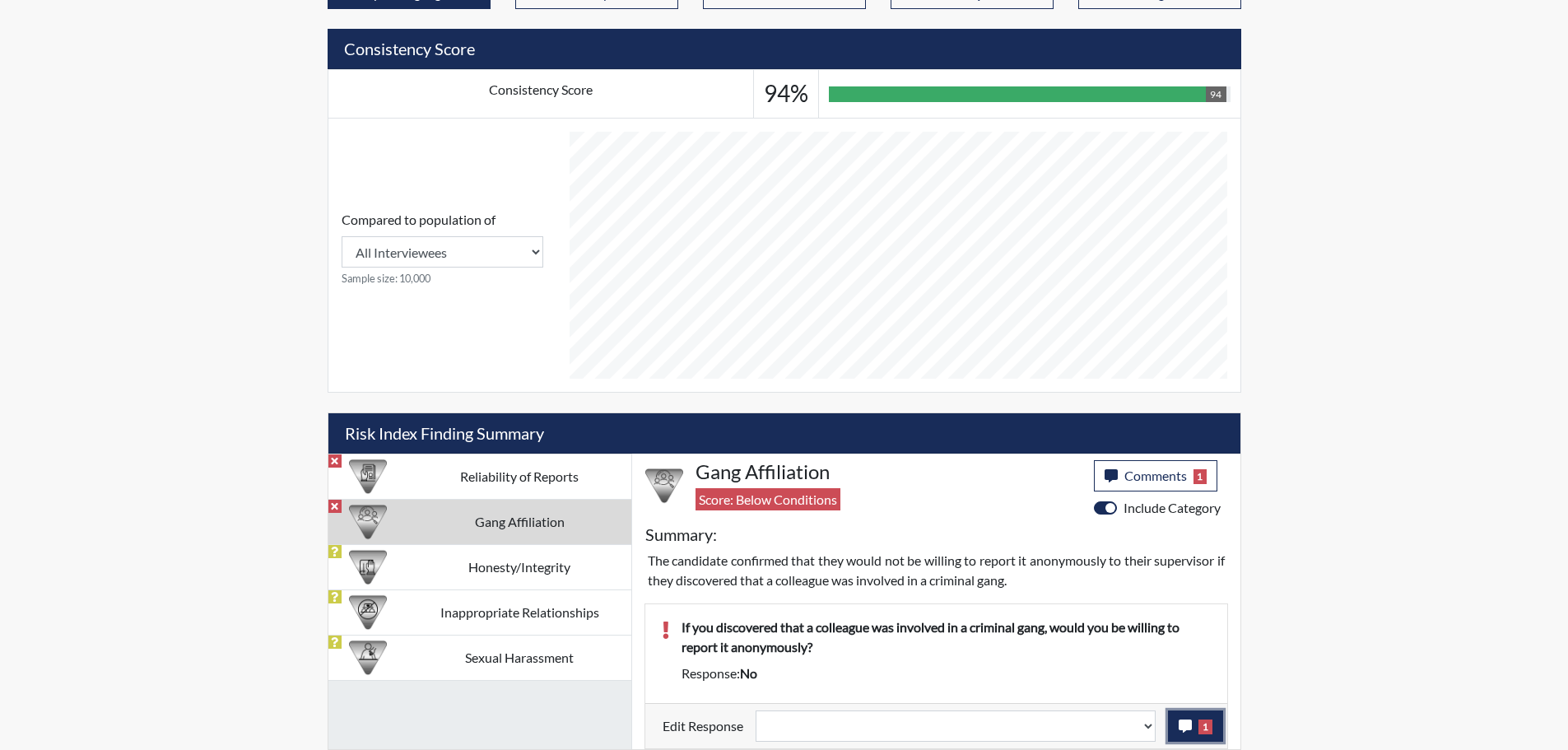
click at [1187, 727] on icon "button" at bounding box center [1185, 726] width 13 height 13
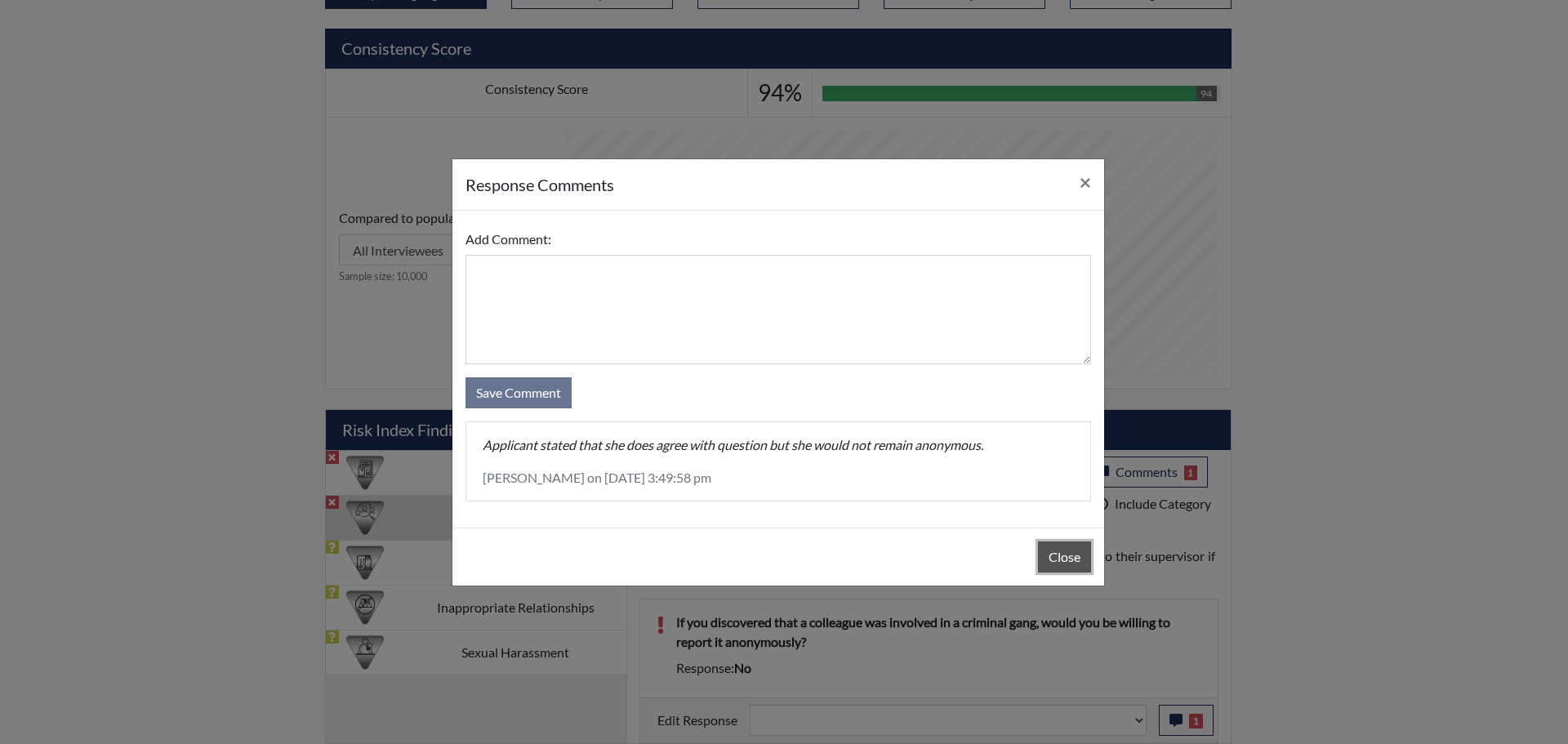
click at [1081, 551] on button "Close" at bounding box center [1065, 556] width 53 height 31
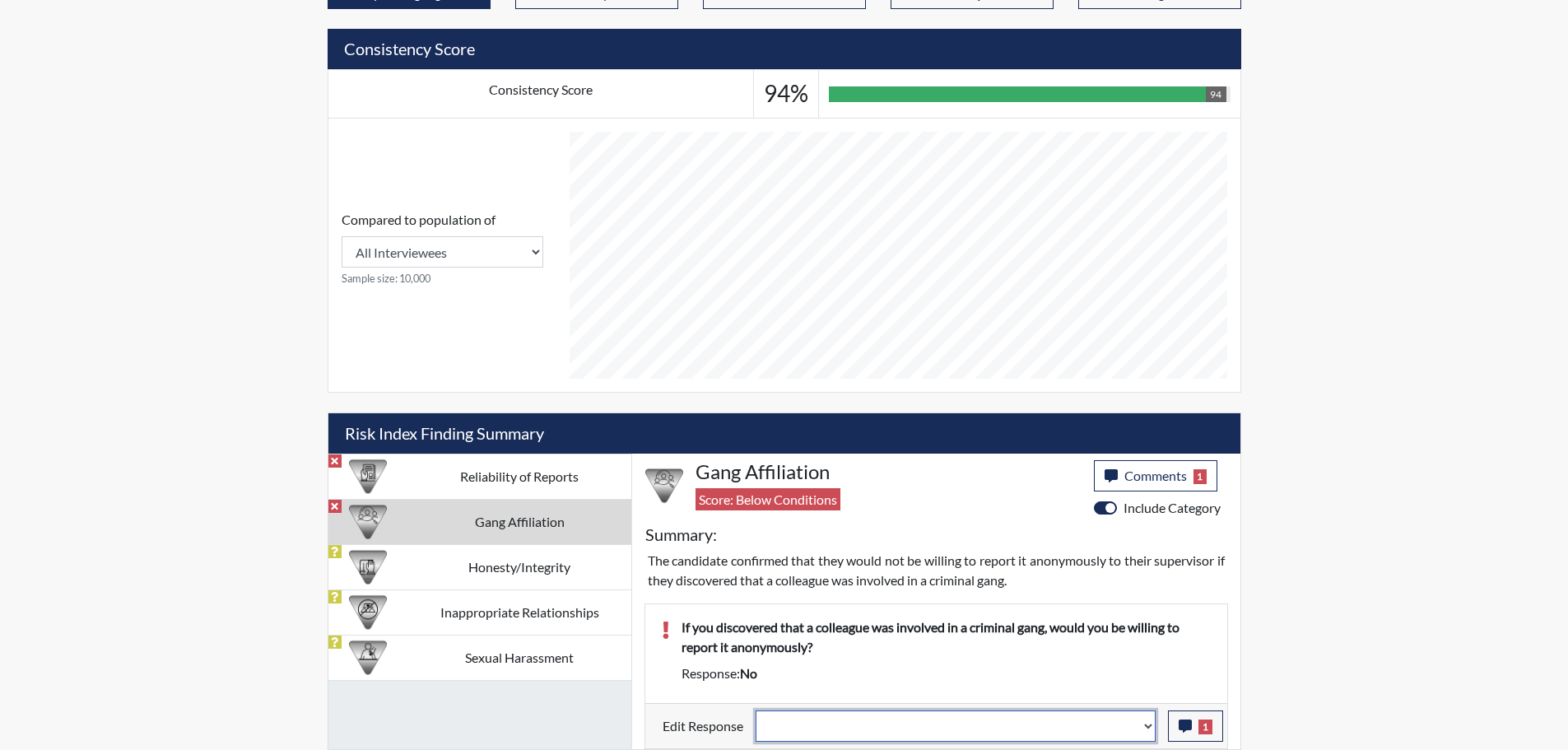
click at [1142, 725] on select "Question is not relevant. Results will be updated. Reasonable explanation provi…" at bounding box center [956, 726] width 400 height 31
select select "reasonable-explanation-provided"
click at [756, 711] on select "Question is not relevant. Results will be updated. Reasonable explanation provi…" at bounding box center [956, 726] width 400 height 31
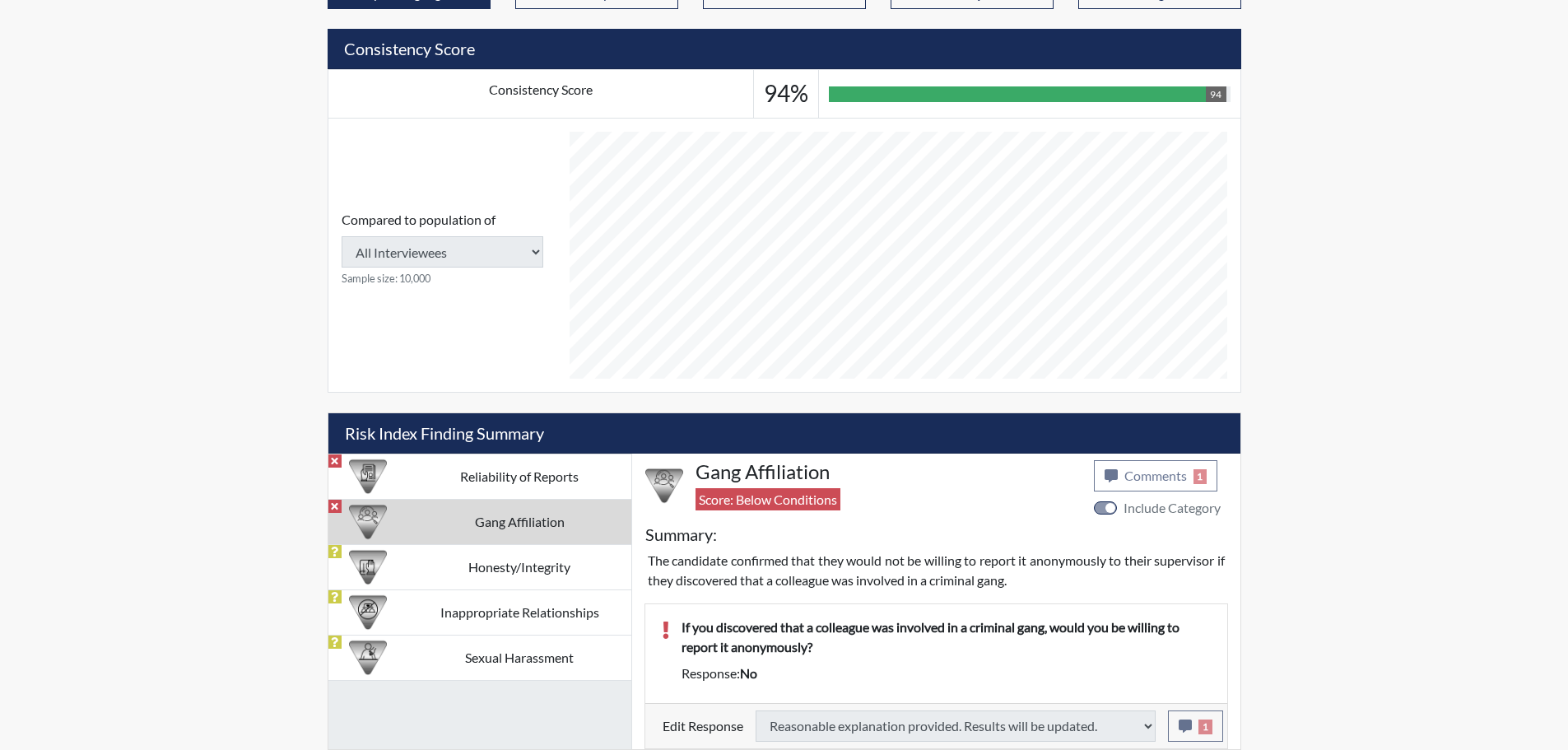
type input "Above Conditions"
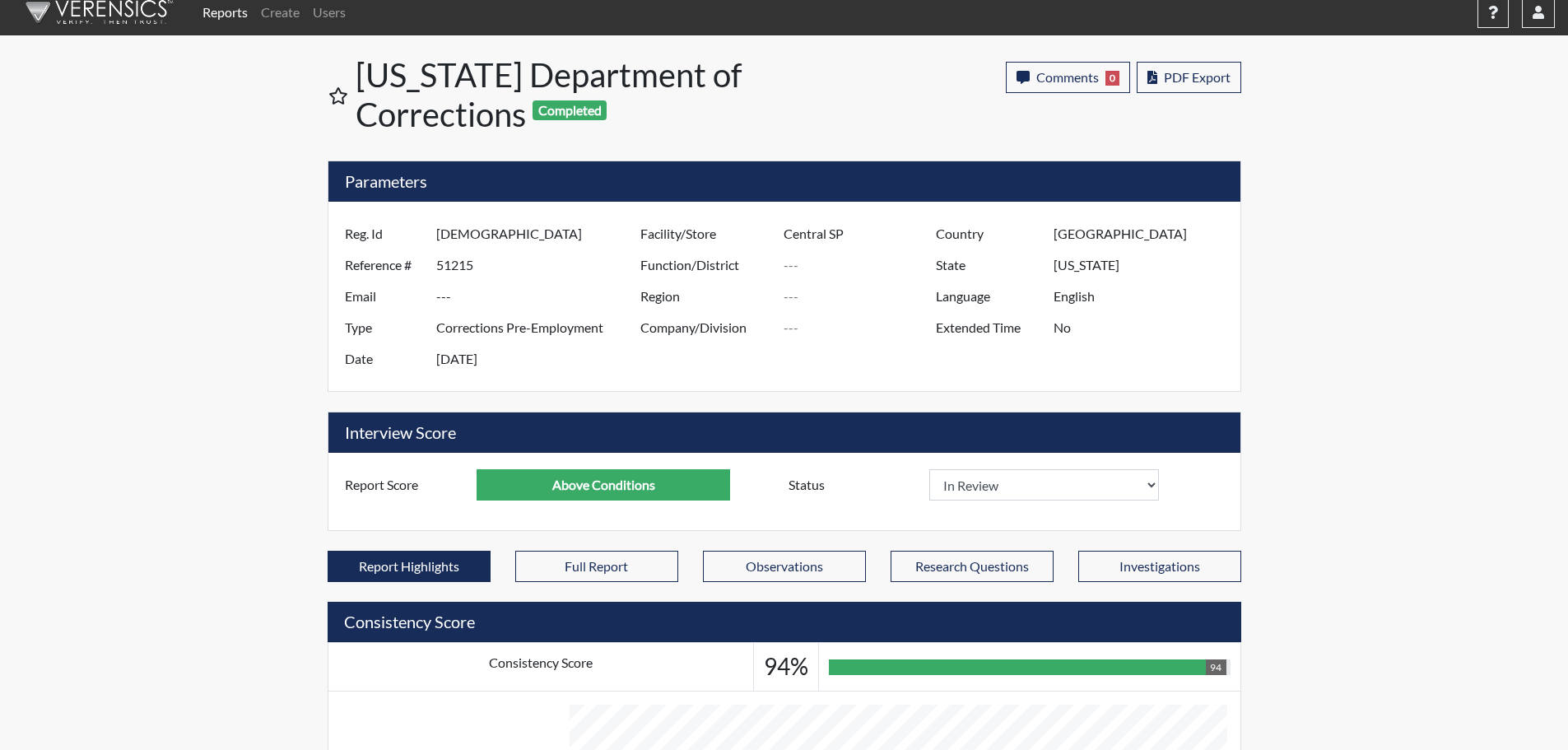
scroll to position [0, 0]
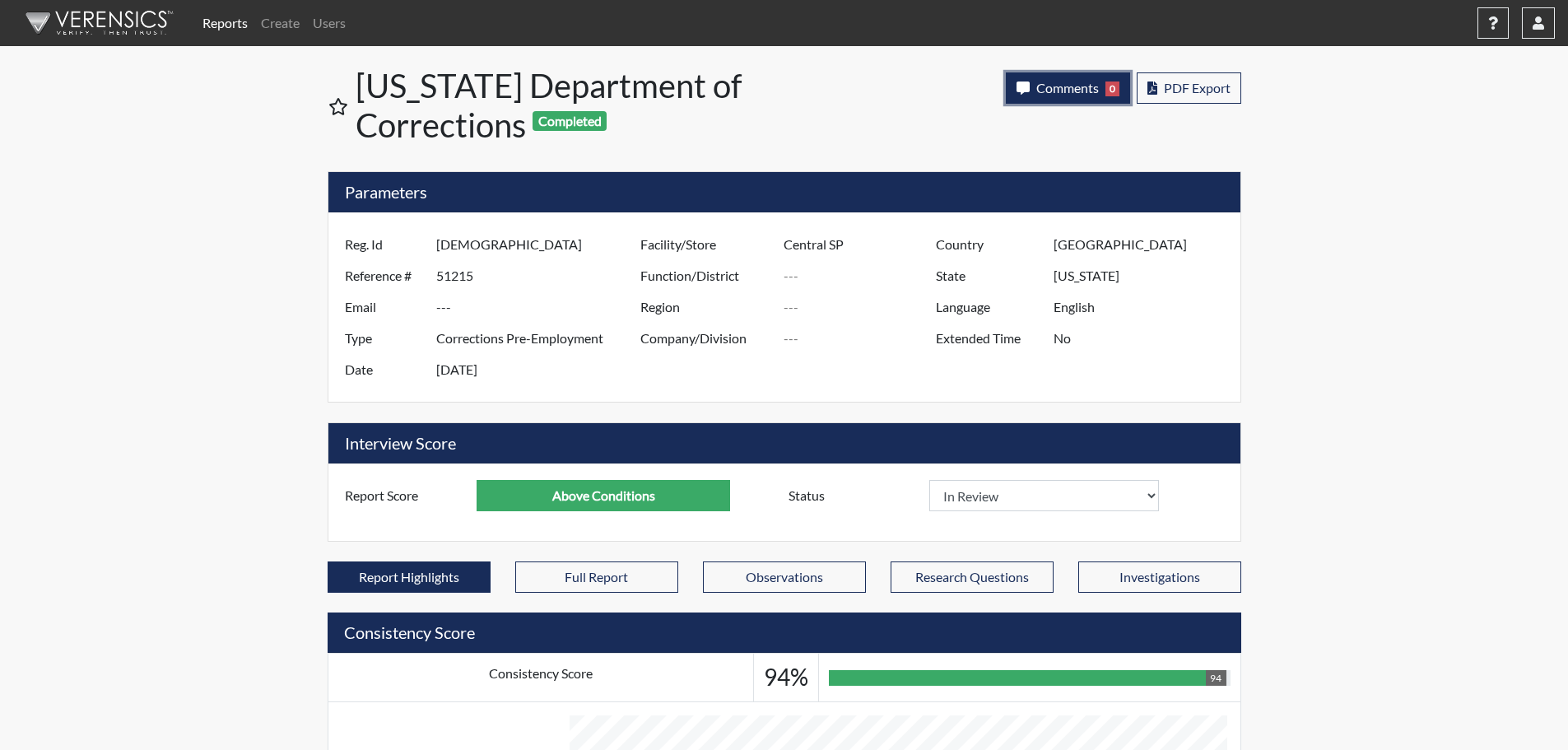
click at [1064, 88] on span "Comments" at bounding box center [1067, 88] width 62 height 16
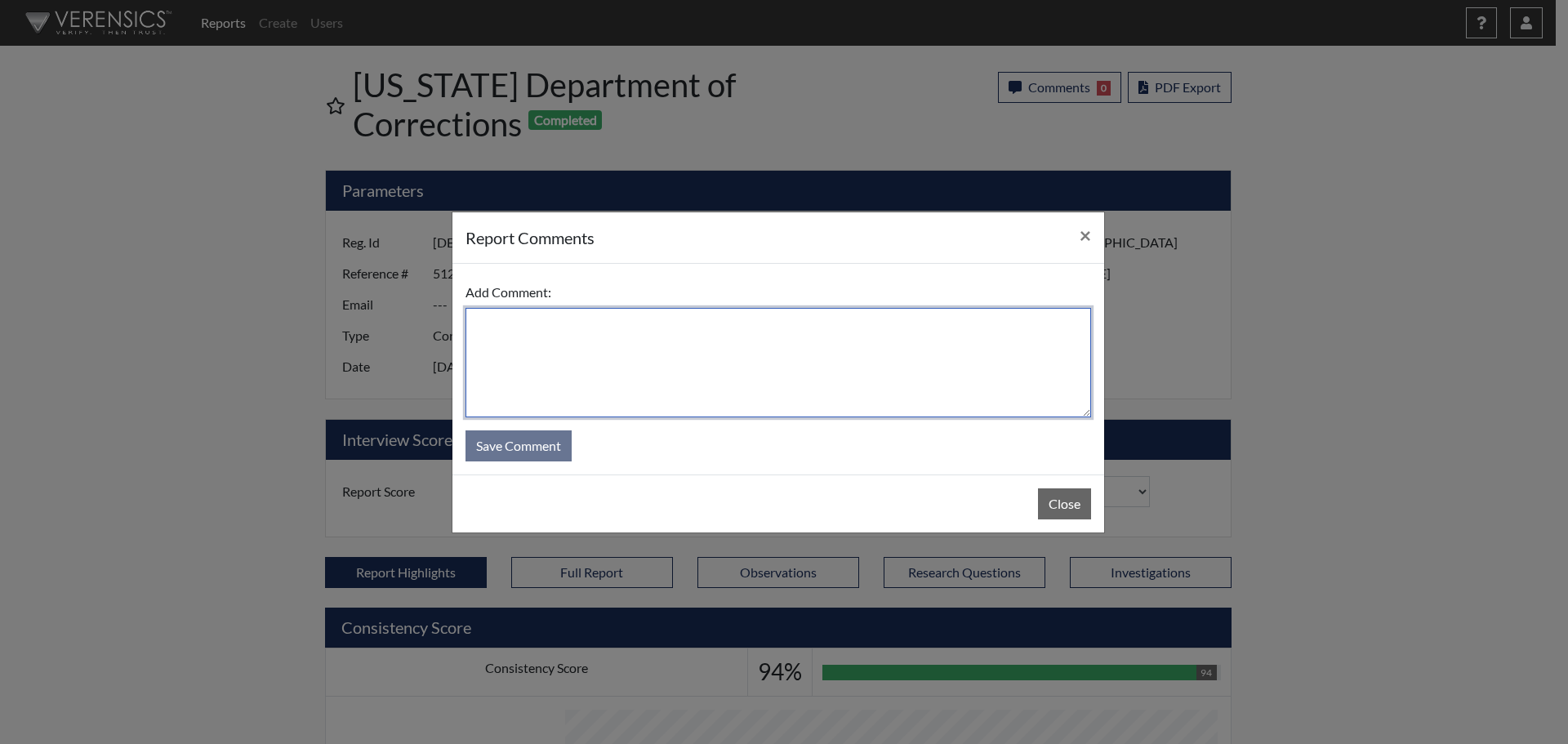
click at [918, 335] on textarea at bounding box center [778, 362] width 626 height 109
type textarea "SL [DATE]"
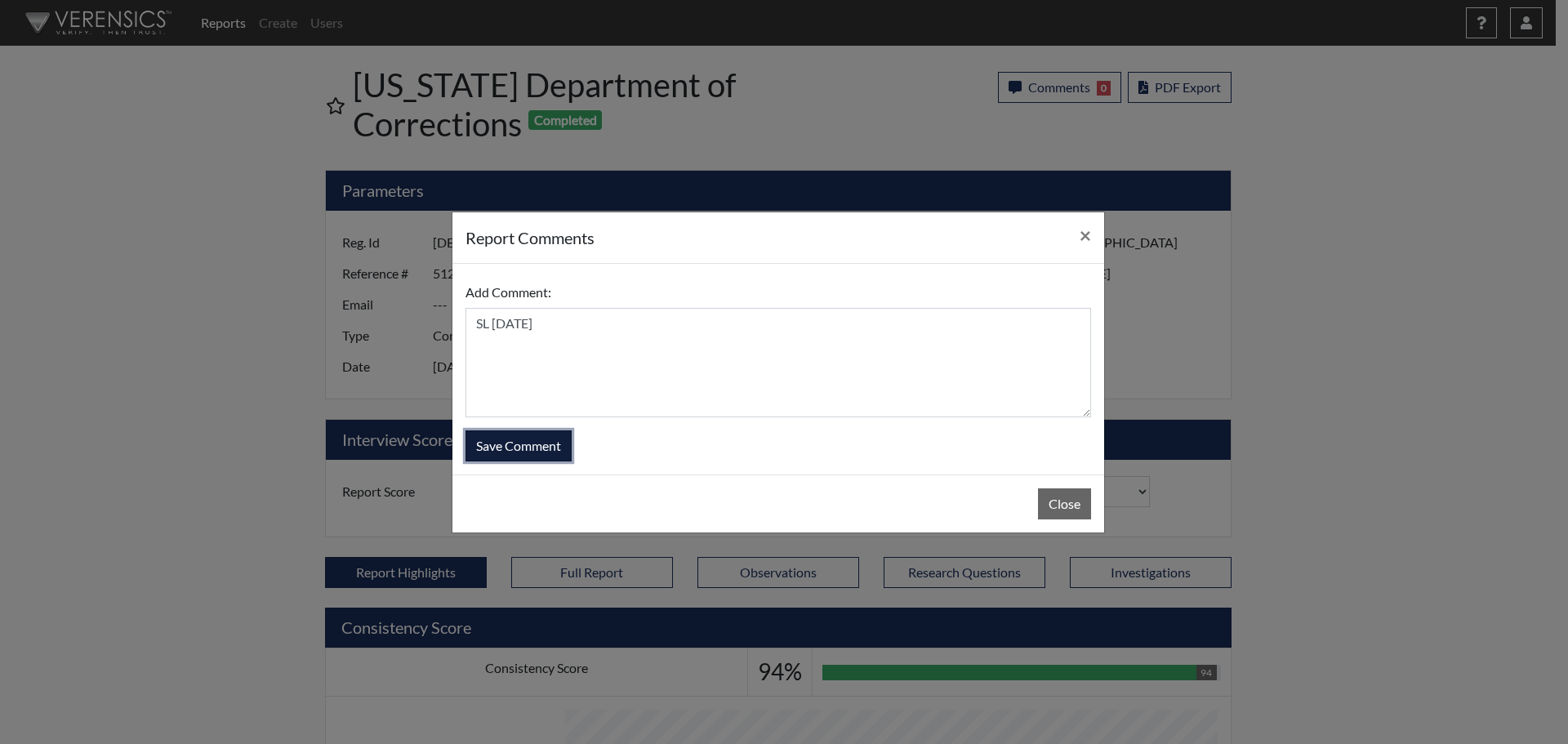
click at [527, 447] on button "Save Comment" at bounding box center [518, 445] width 106 height 31
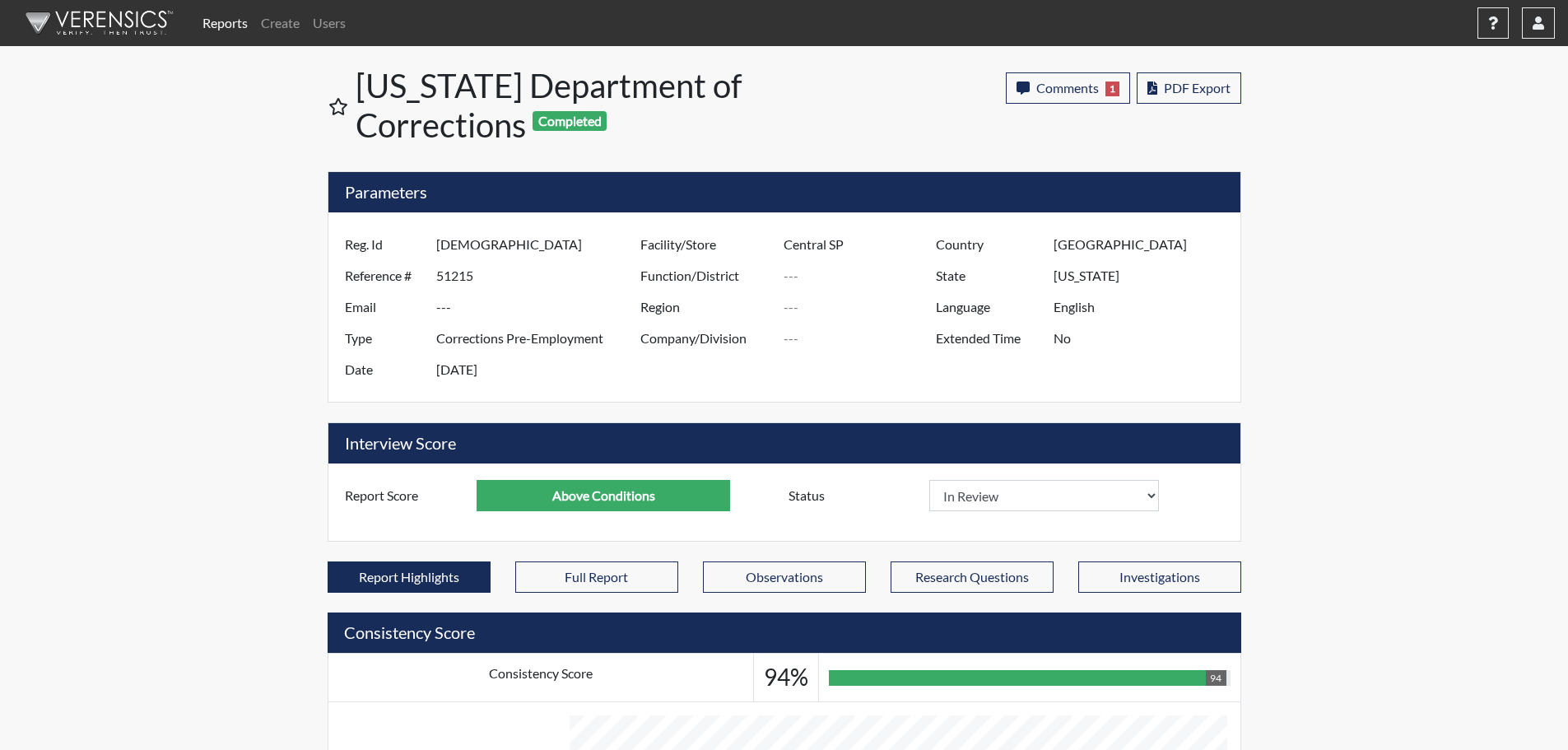
scroll to position [274, 684]
